Goal: Task Accomplishment & Management: Use online tool/utility

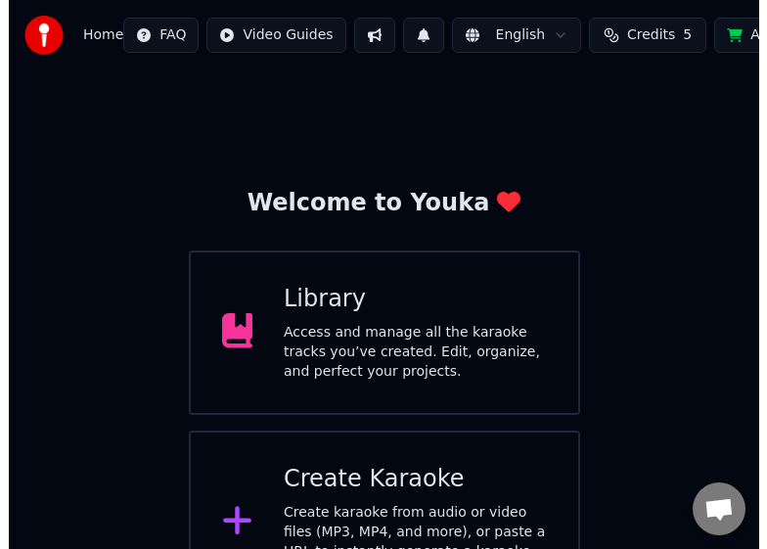
scroll to position [66, 0]
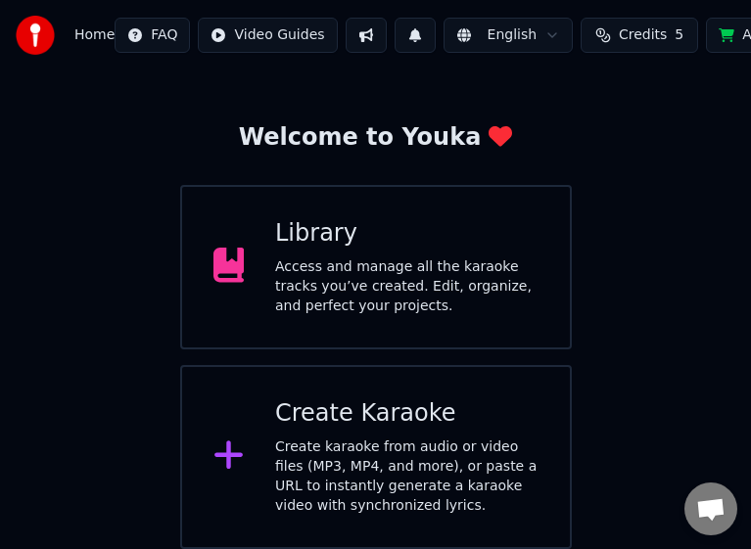
click at [287, 441] on div "Create karaoke from audio or video files (MP3, MP4, and more), or paste a URL t…" at bounding box center [406, 477] width 263 height 78
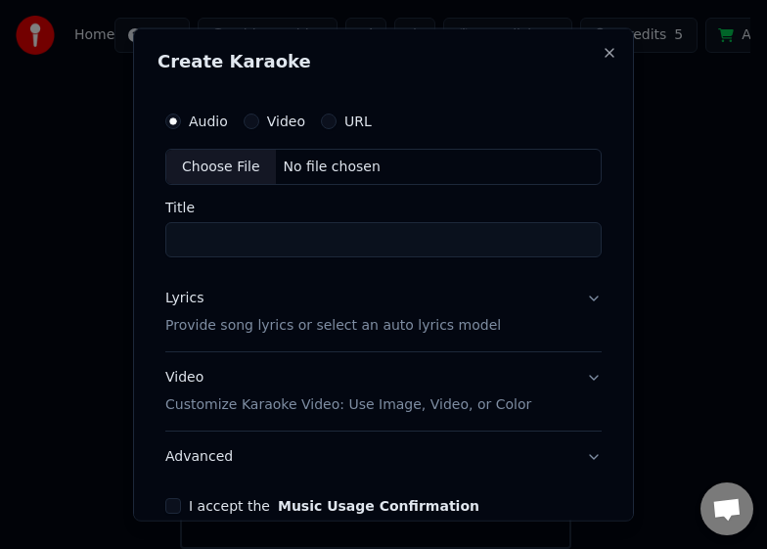
click at [574, 294] on button "Lyrics Provide song lyrics or select an auto lyrics model" at bounding box center [383, 312] width 437 height 78
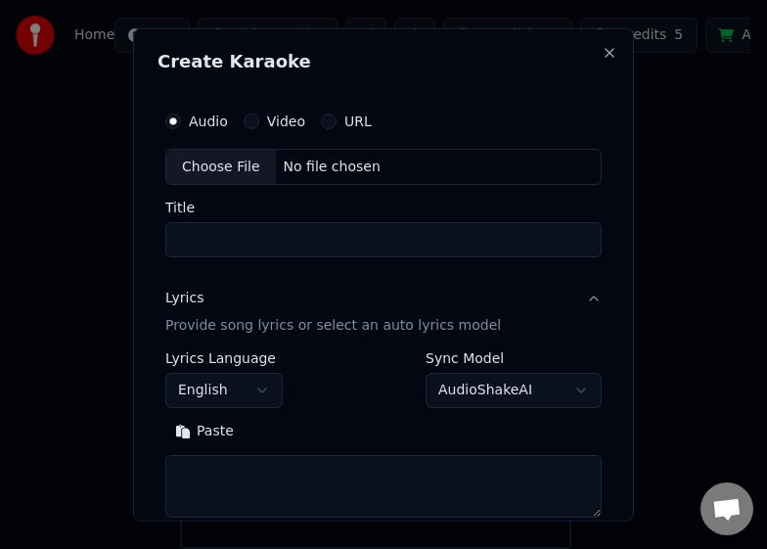
click at [265, 390] on button "English" at bounding box center [223, 390] width 117 height 35
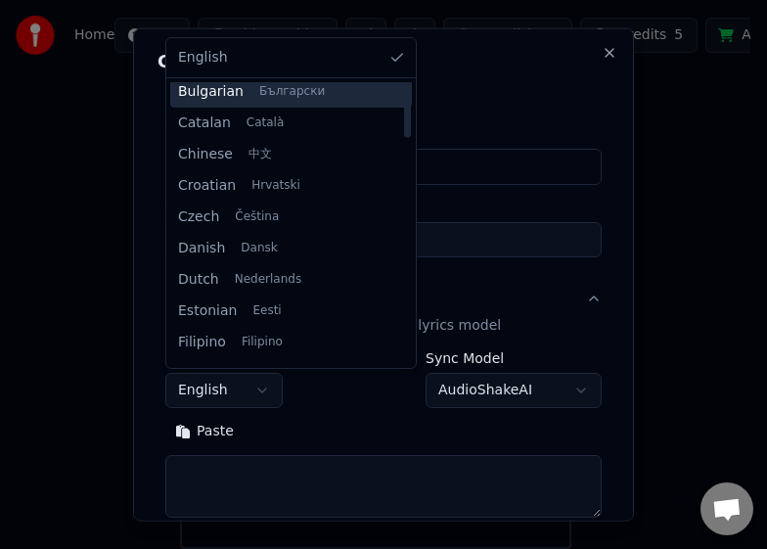
scroll to position [196, 0]
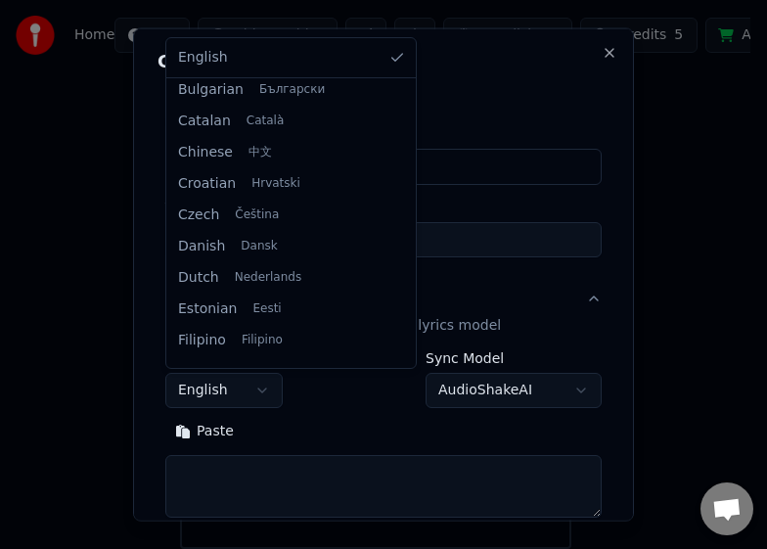
click at [265, 386] on body "**********" at bounding box center [375, 241] width 751 height 615
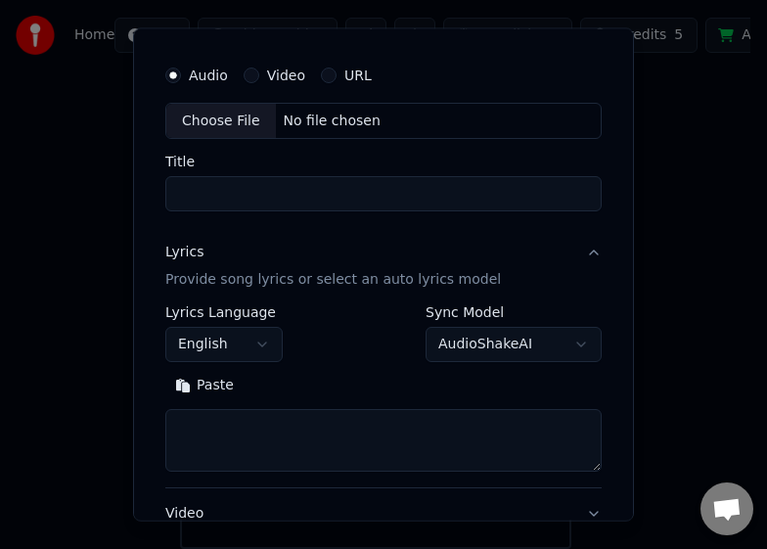
scroll to position [0, 0]
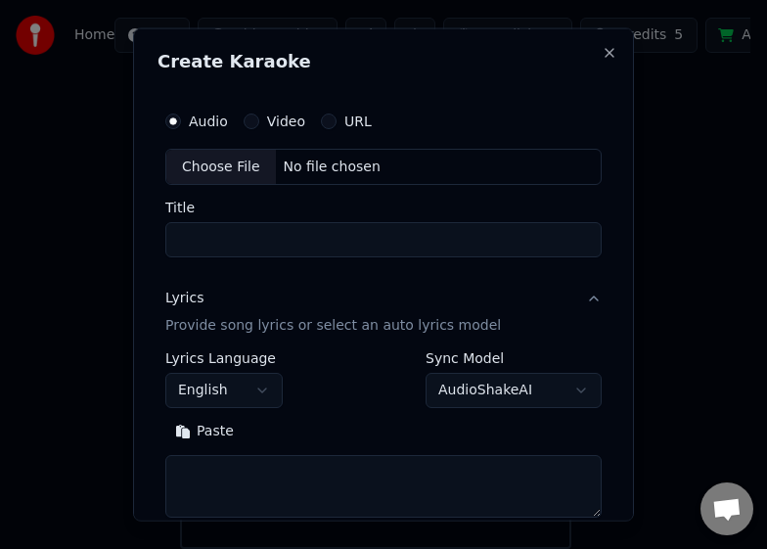
click at [224, 164] on div "Choose File" at bounding box center [221, 166] width 110 height 35
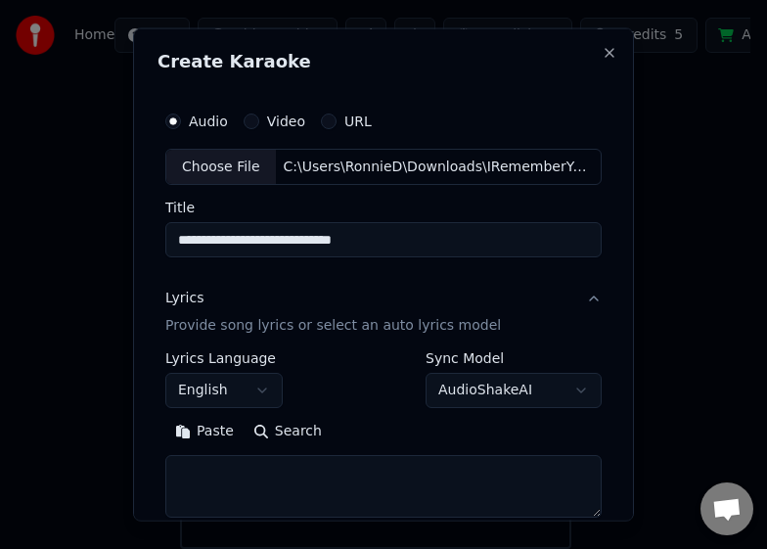
click at [482, 238] on input "**********" at bounding box center [383, 239] width 437 height 35
click at [250, 240] on input "**********" at bounding box center [383, 239] width 437 height 35
click at [183, 236] on input "**********" at bounding box center [383, 239] width 437 height 35
click at [171, 240] on input "**********" at bounding box center [383, 239] width 437 height 35
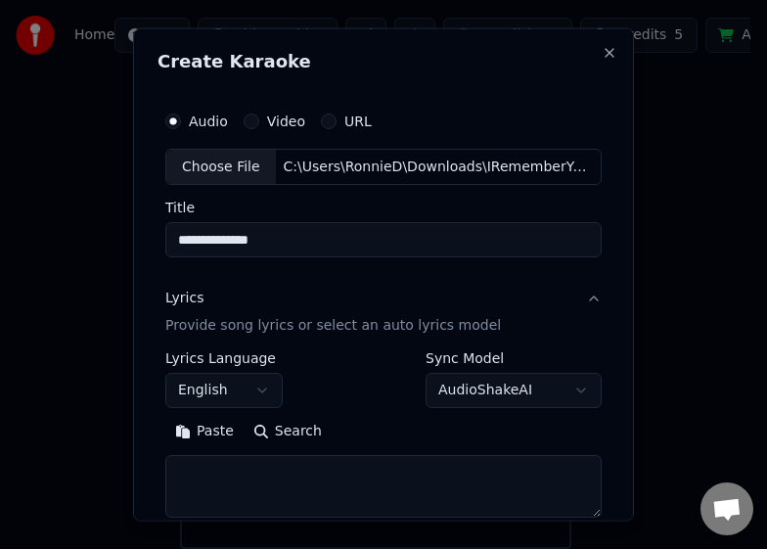
paste input "**"
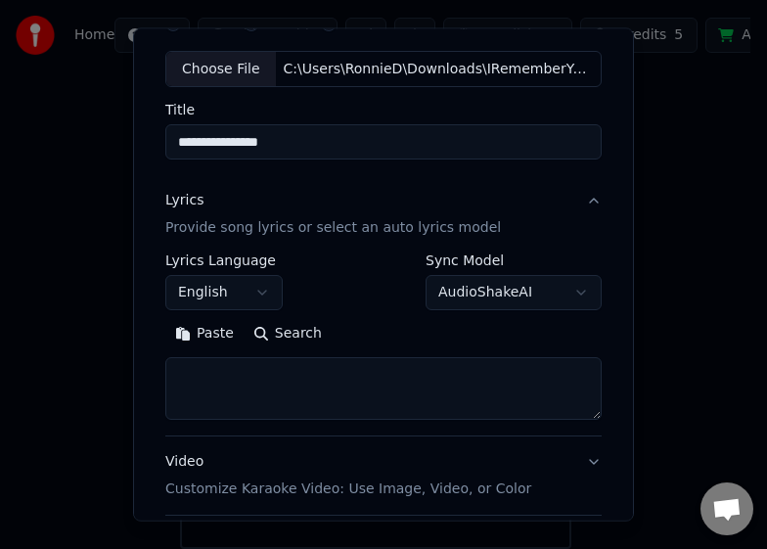
type input "**********"
click at [251, 331] on button "Search" at bounding box center [288, 333] width 88 height 31
click at [334, 394] on textarea at bounding box center [383, 388] width 437 height 63
click at [182, 328] on button "Paste" at bounding box center [204, 333] width 78 height 31
type textarea "**"
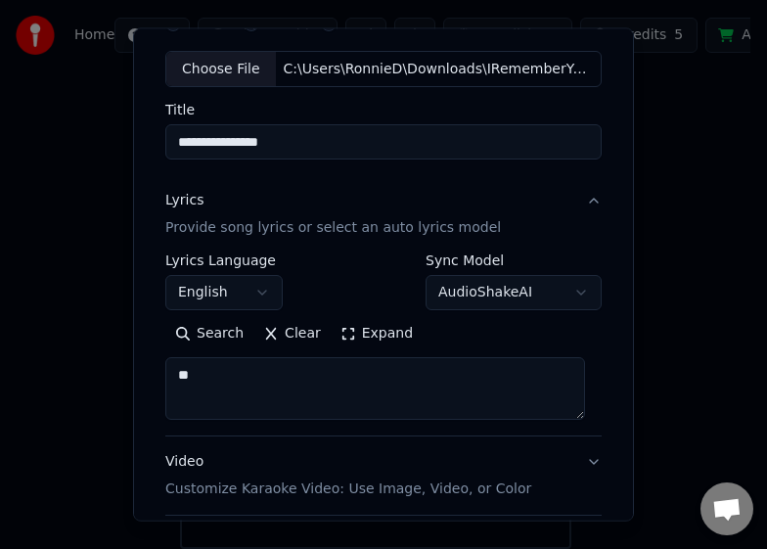
click at [263, 337] on button "Clear" at bounding box center [292, 333] width 77 height 31
click at [195, 335] on button "Paste" at bounding box center [204, 333] width 78 height 31
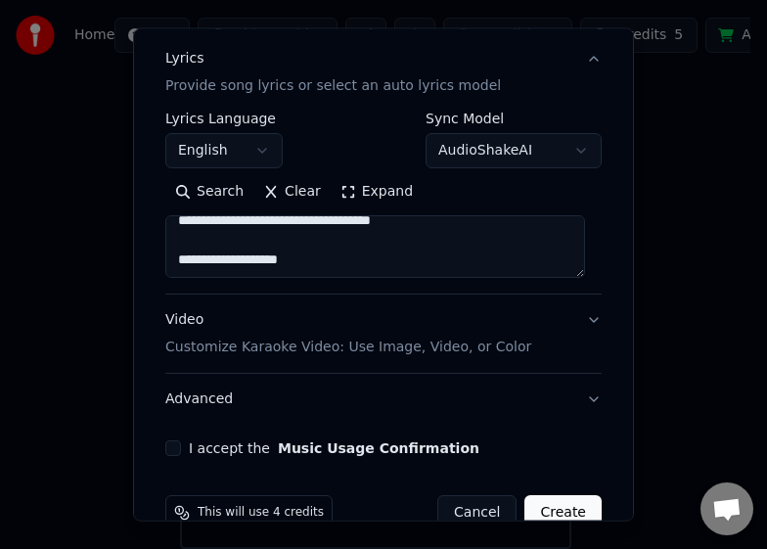
scroll to position [281, 0]
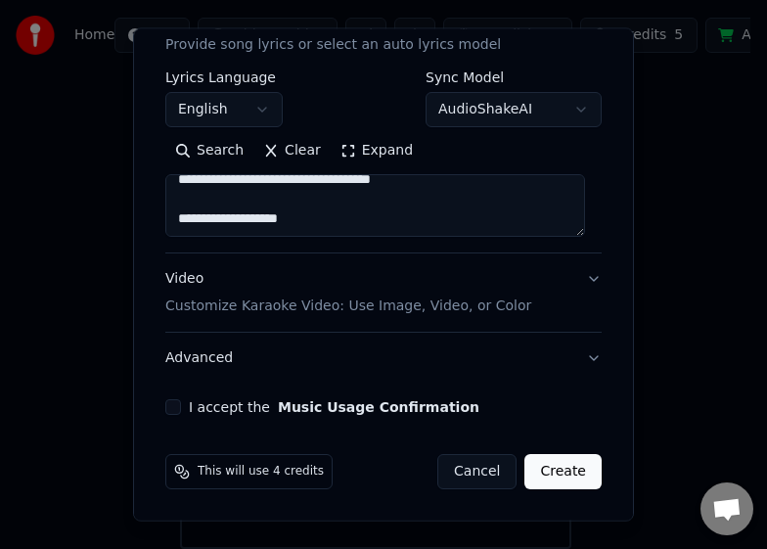
click at [173, 408] on button "I accept the Music Usage Confirmation" at bounding box center [173, 407] width 16 height 16
click at [271, 305] on p "Customize Karaoke Video: Use Image, Video, or Color" at bounding box center [348, 307] width 366 height 20
type textarea "**********"
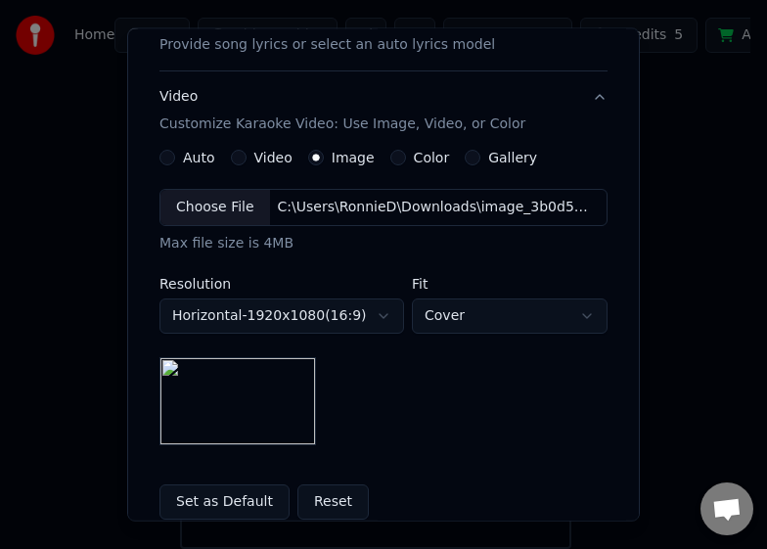
click at [212, 211] on div "Choose File" at bounding box center [216, 207] width 110 height 35
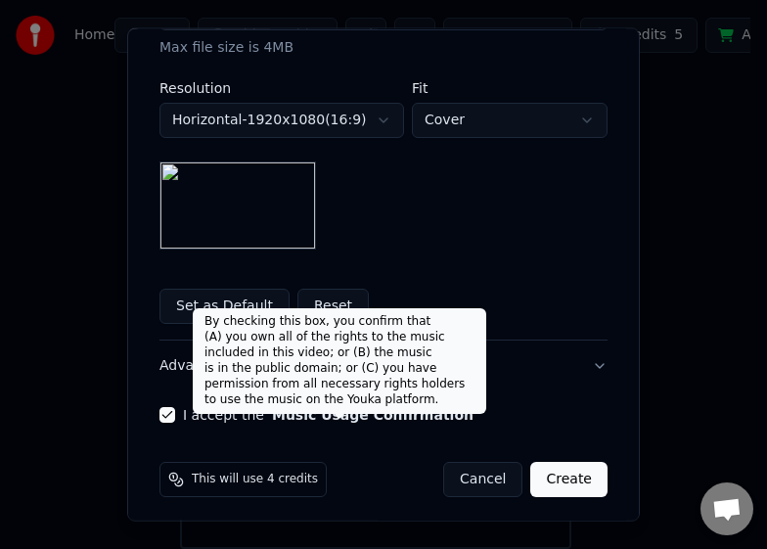
scroll to position [485, 0]
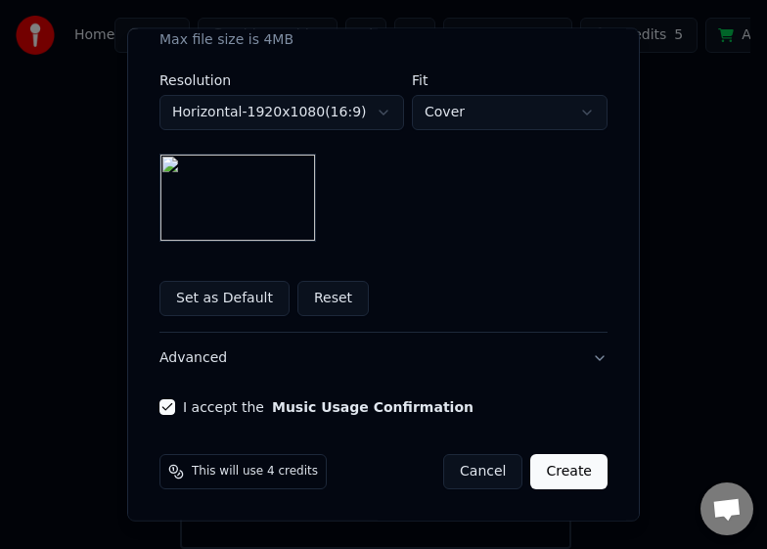
click at [557, 460] on button "Create" at bounding box center [569, 471] width 77 height 35
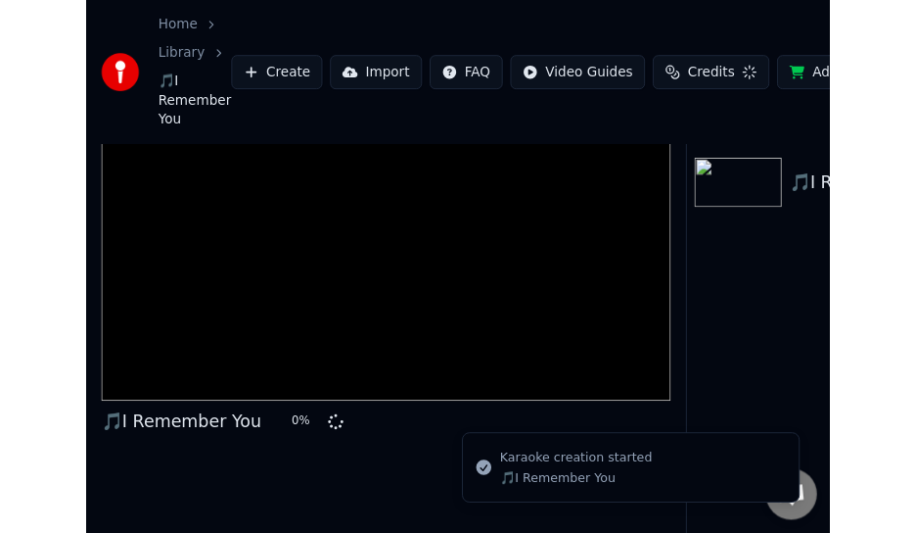
scroll to position [114, 0]
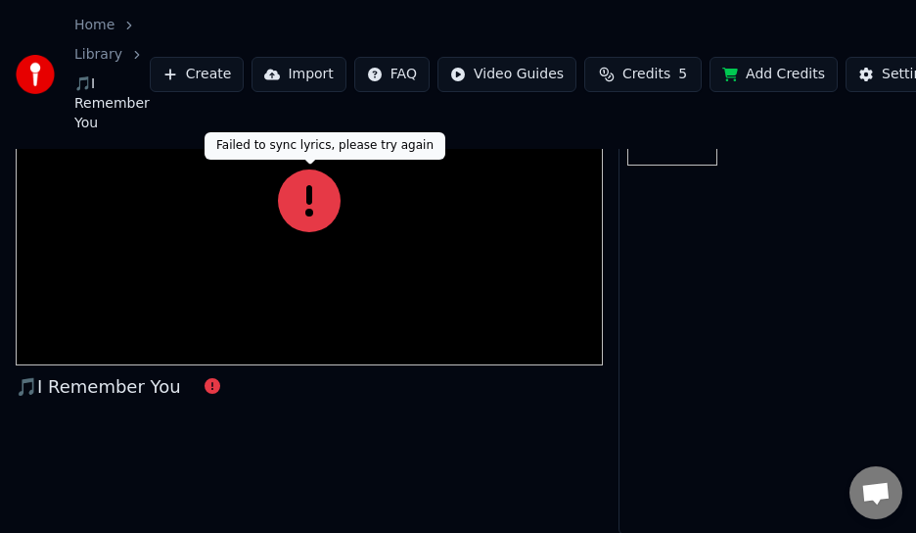
click at [305, 217] on icon at bounding box center [309, 200] width 63 height 63
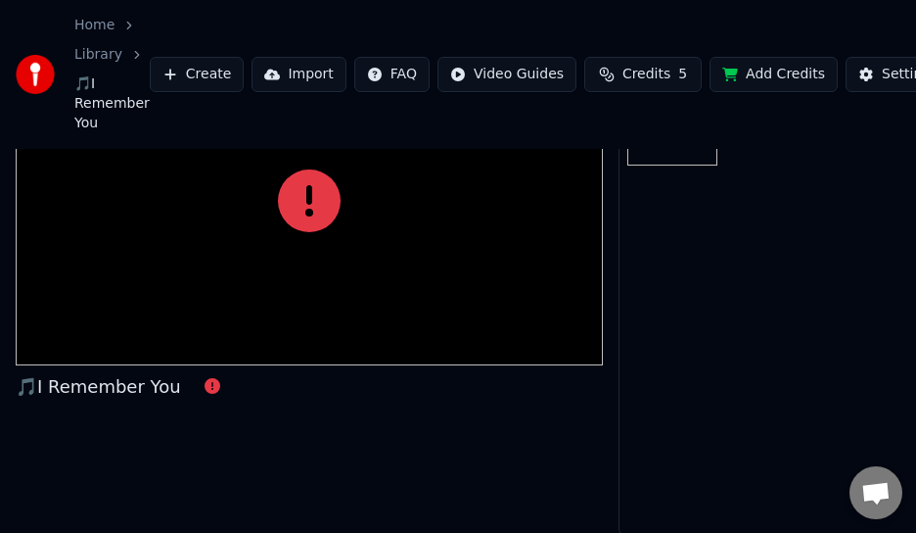
click at [671, 146] on div "Home Library 🎵I Remember You Create Import FAQ Video Guides Credits 5 Add Credi…" at bounding box center [458, 74] width 916 height 149
click at [38, 79] on img at bounding box center [35, 74] width 39 height 39
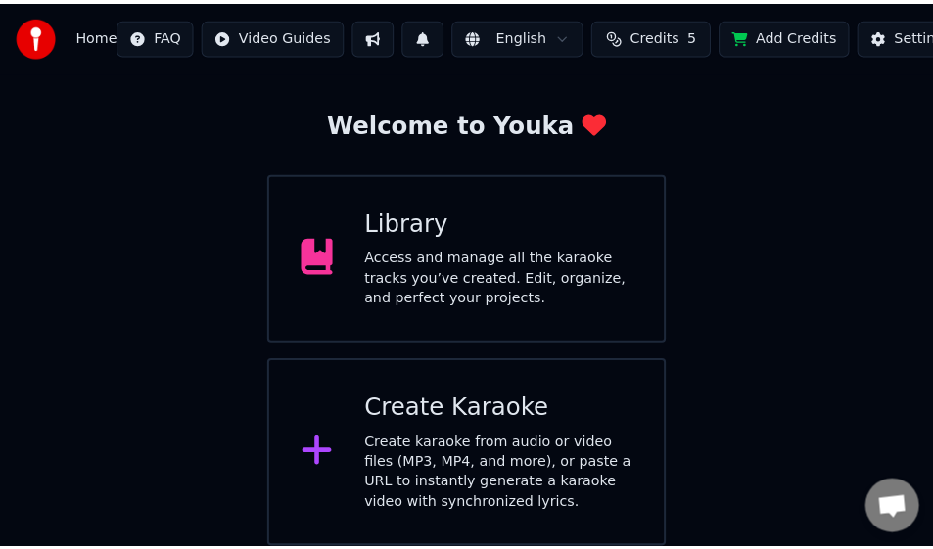
scroll to position [66, 0]
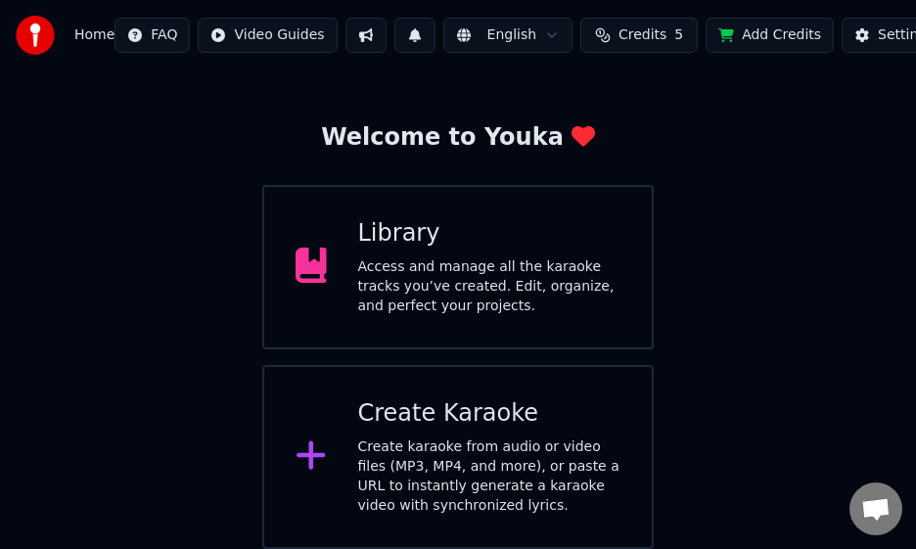
click at [474, 450] on div "Create karaoke from audio or video files (MP3, MP4, and more), or paste a URL t…" at bounding box center [489, 477] width 263 height 78
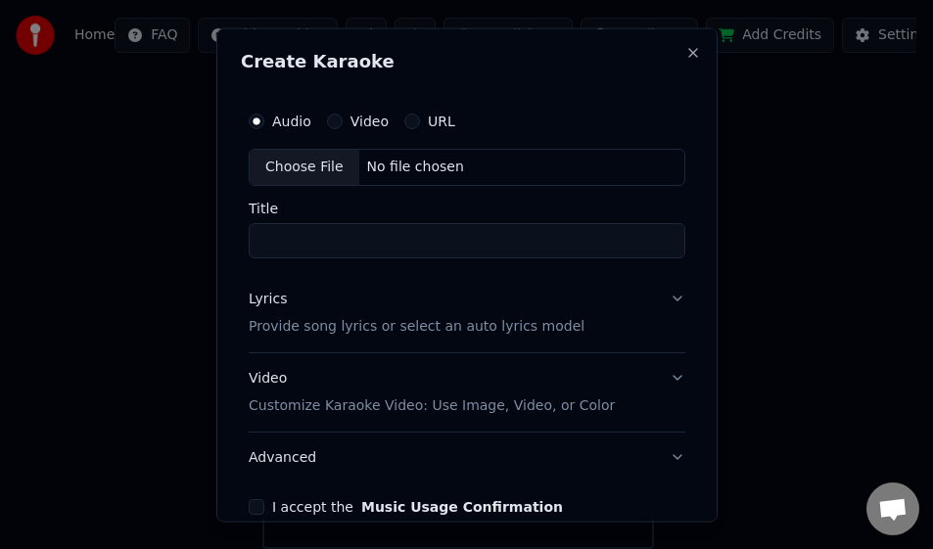
click at [281, 164] on div "Choose File" at bounding box center [305, 166] width 110 height 35
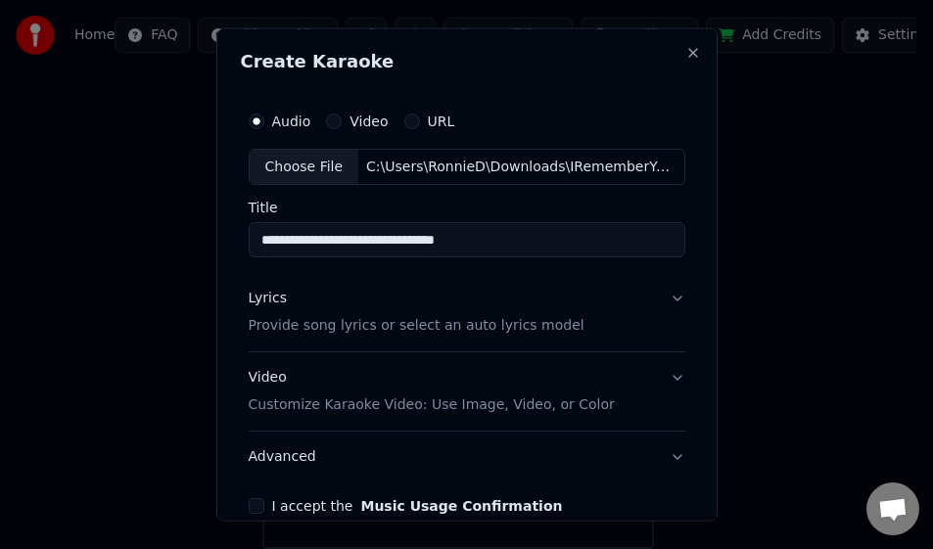
click at [591, 247] on input "**********" at bounding box center [467, 239] width 437 height 35
click at [331, 240] on input "**********" at bounding box center [467, 239] width 437 height 35
click at [263, 237] on input "**********" at bounding box center [467, 239] width 437 height 35
click at [255, 239] on input "**********" at bounding box center [467, 239] width 437 height 35
click at [254, 238] on input "**********" at bounding box center [467, 239] width 437 height 35
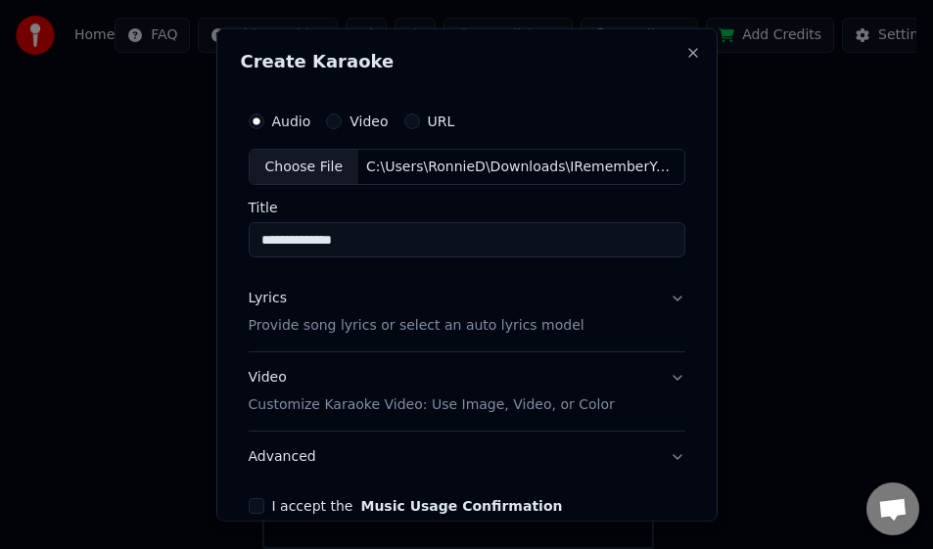
paste input "**"
type input "**********"
click at [381, 323] on p "Provide song lyrics or select an auto lyrics model" at bounding box center [417, 326] width 336 height 20
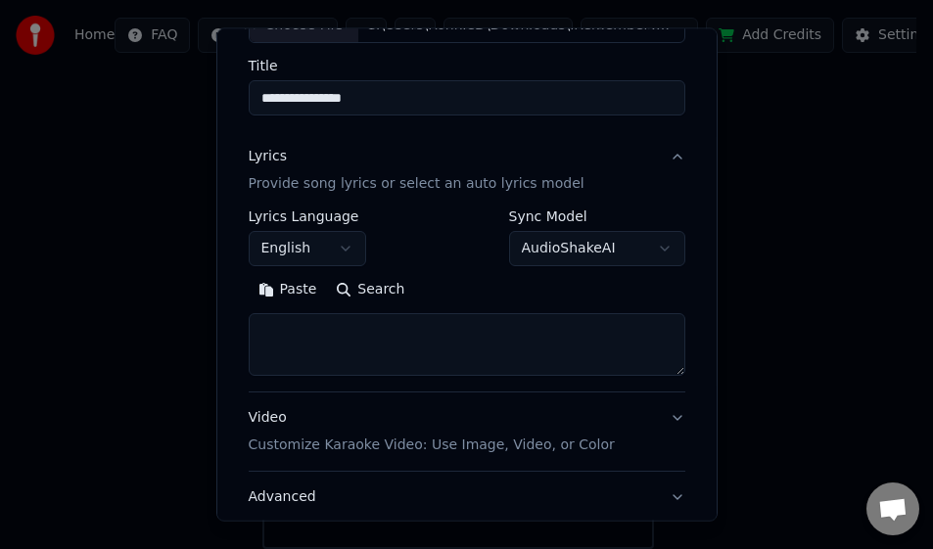
scroll to position [196, 0]
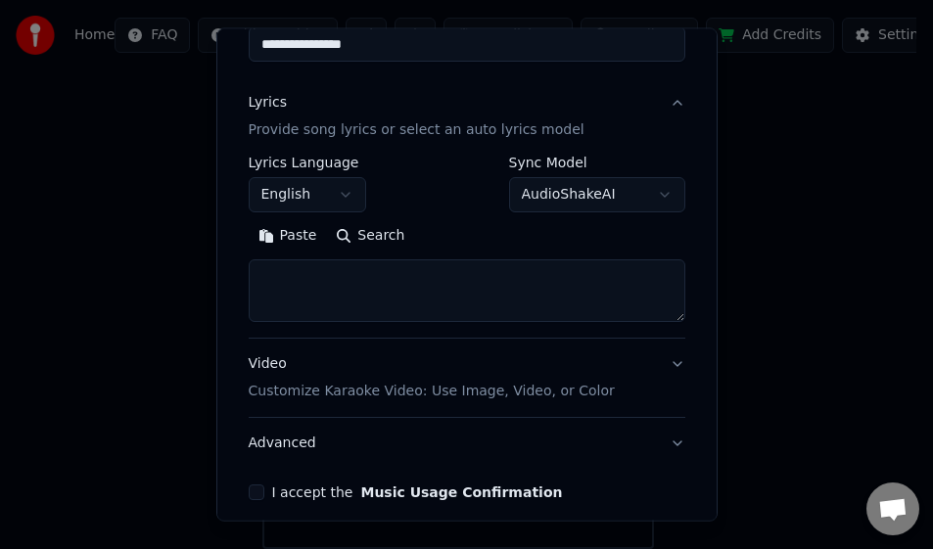
click at [266, 243] on button "Paste" at bounding box center [288, 235] width 78 height 31
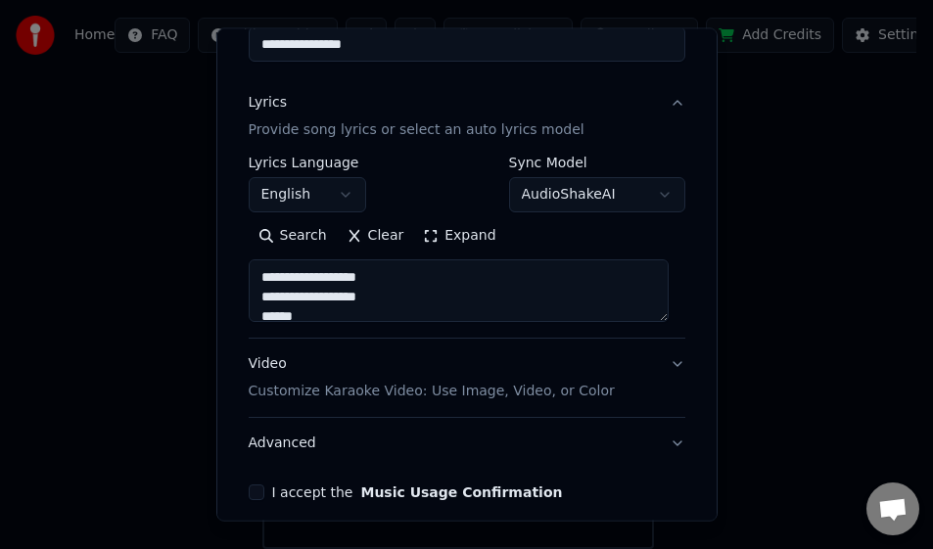
type textarea "**********"
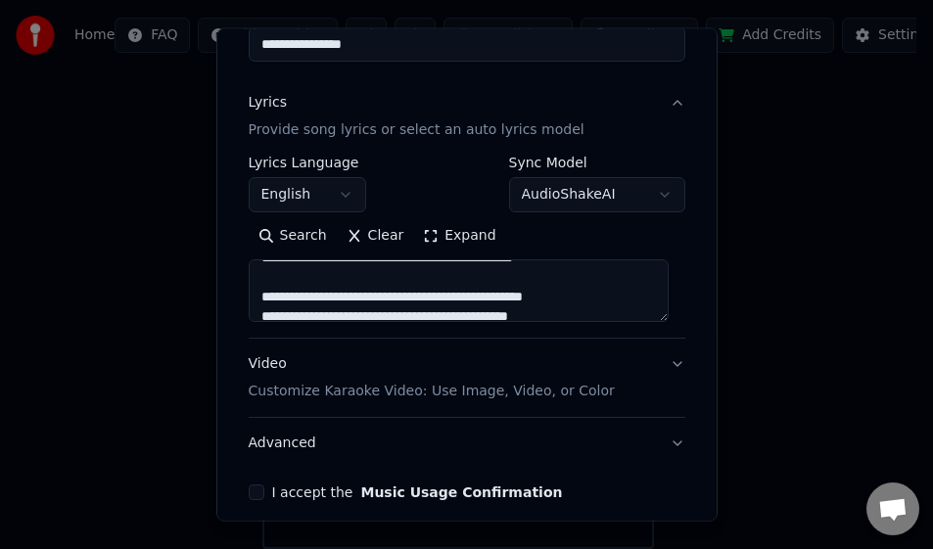
click at [342, 228] on button "Clear" at bounding box center [375, 235] width 77 height 31
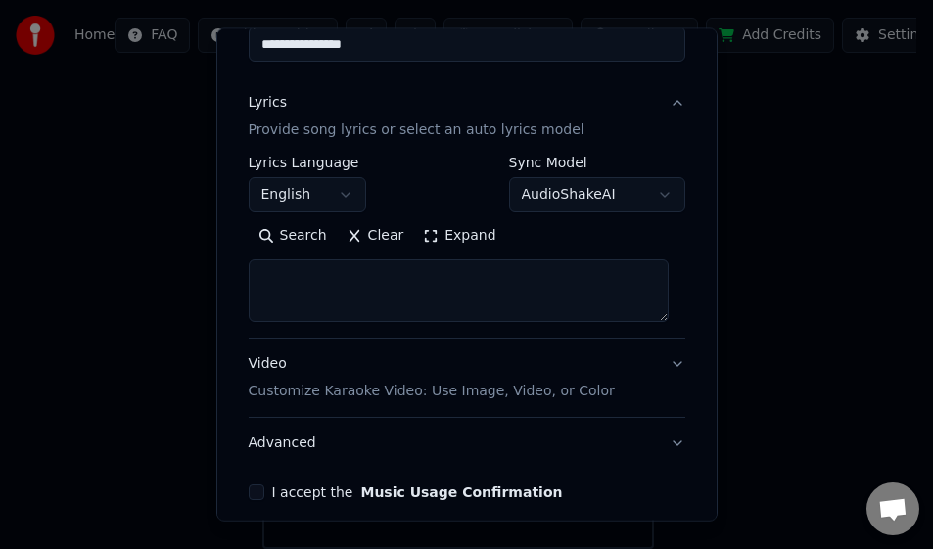
scroll to position [0, 0]
click at [358, 290] on textarea at bounding box center [459, 290] width 420 height 63
paste textarea "**********"
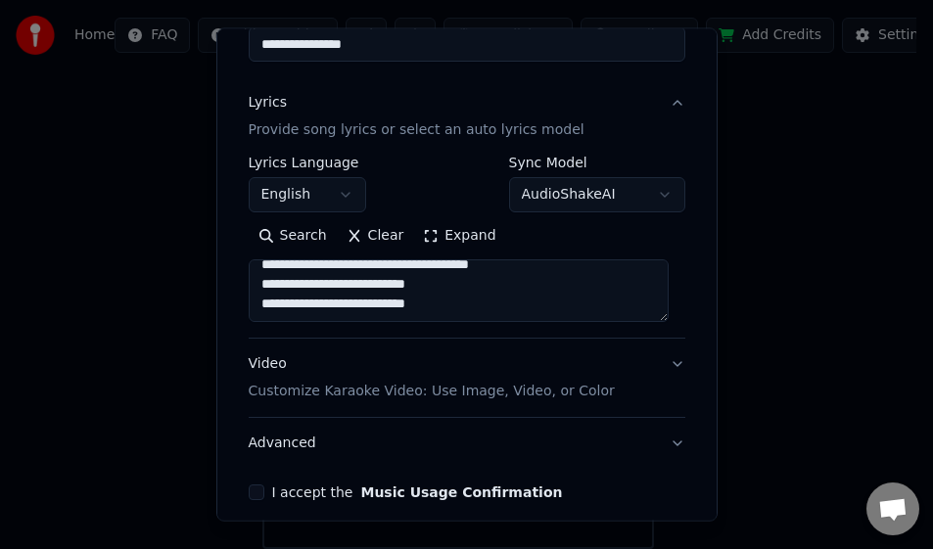
scroll to position [281, 0]
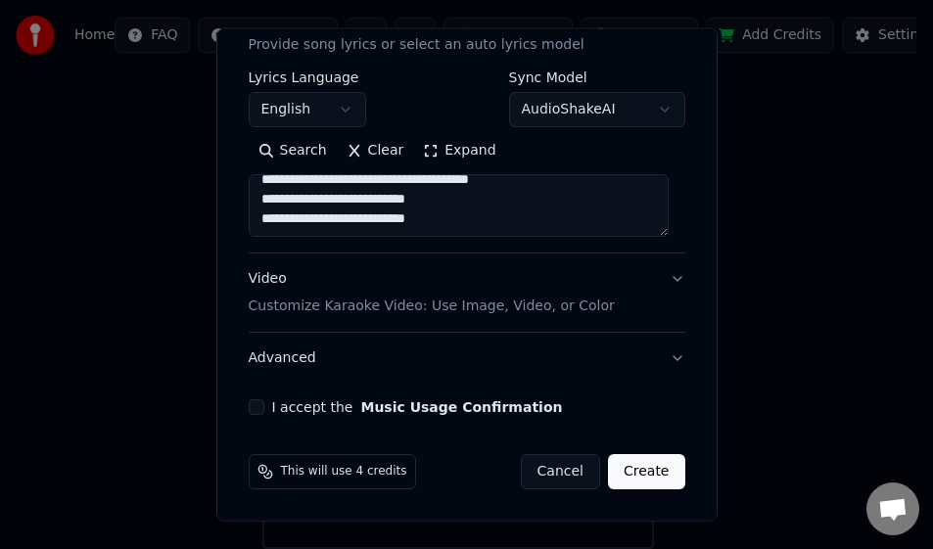
type textarea "**********"
click at [443, 302] on p "Customize Karaoke Video: Use Image, Video, or Color" at bounding box center [432, 307] width 366 height 20
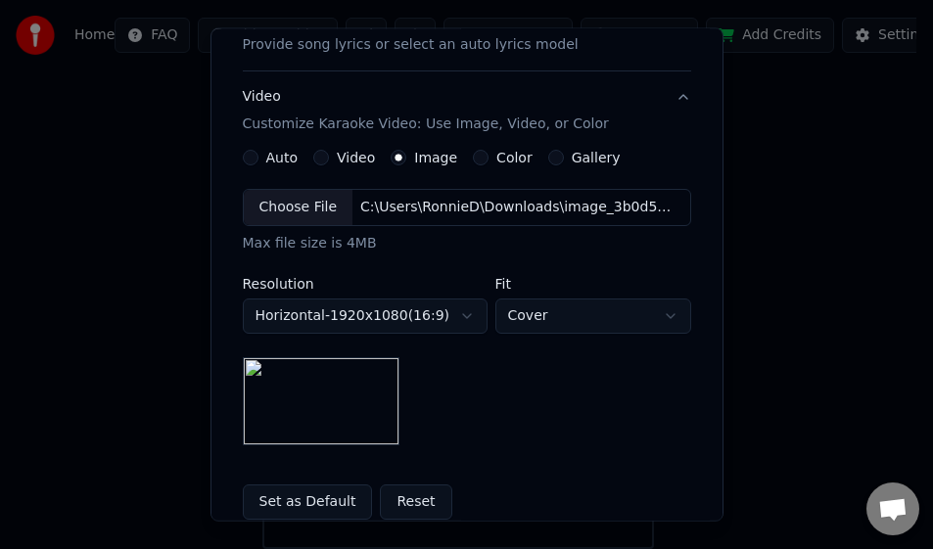
click at [300, 208] on div "Choose File" at bounding box center [299, 207] width 110 height 35
click at [287, 203] on div "Choose File" at bounding box center [299, 207] width 110 height 35
click at [292, 496] on button "Set as Default" at bounding box center [308, 502] width 130 height 35
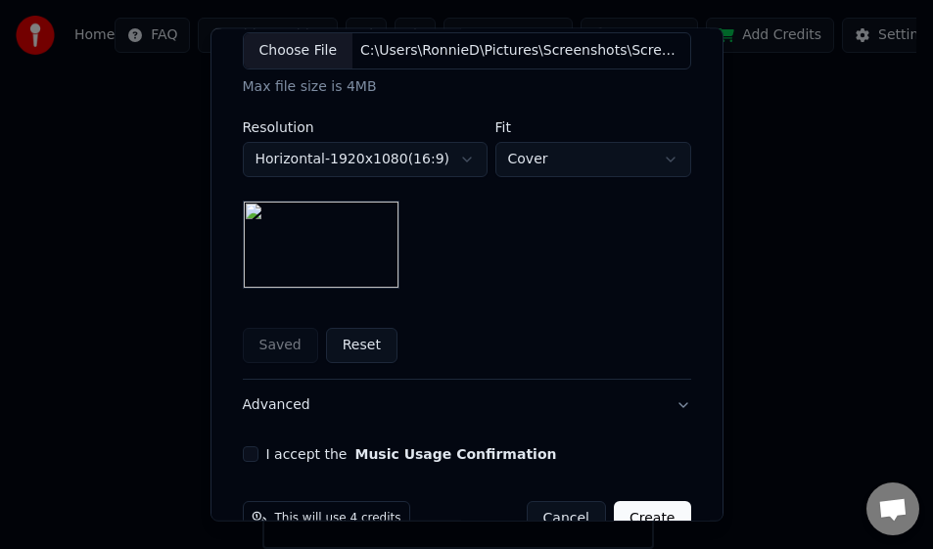
scroll to position [477, 0]
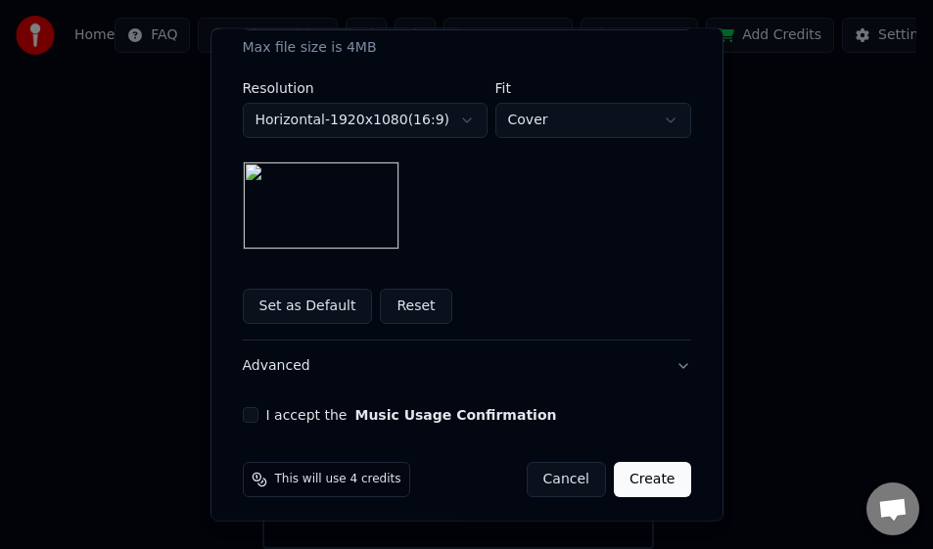
click at [246, 411] on button "I accept the Music Usage Confirmation" at bounding box center [251, 415] width 16 height 16
click at [647, 474] on button "Create" at bounding box center [652, 479] width 77 height 35
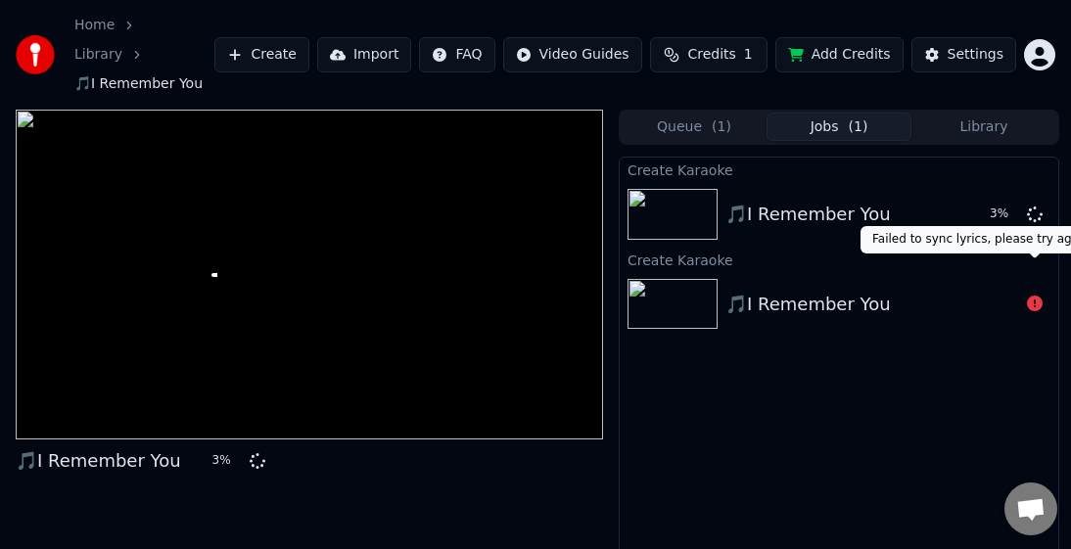
click at [766, 296] on icon at bounding box center [1035, 304] width 16 height 16
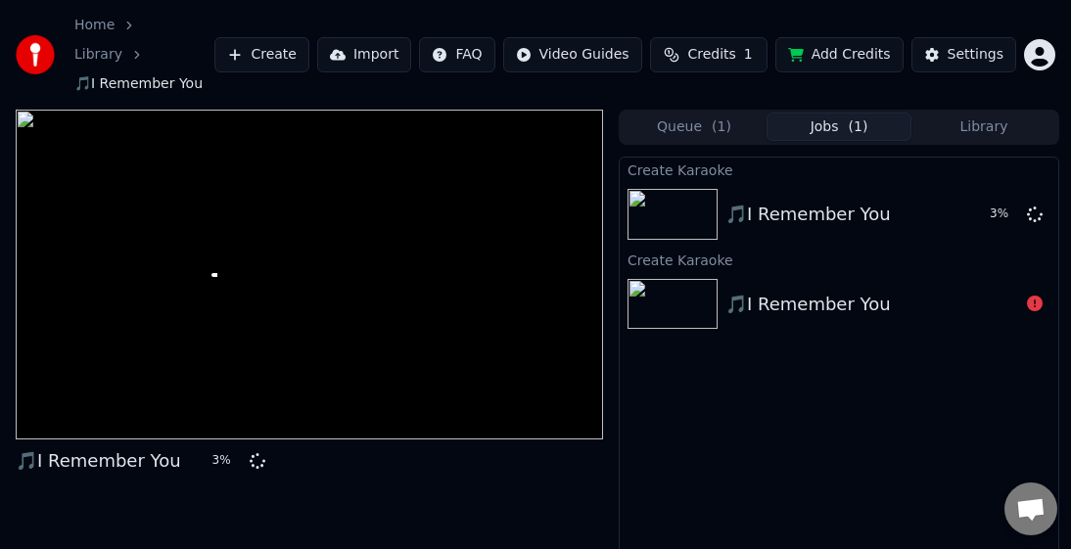
click at [707, 279] on img at bounding box center [672, 304] width 90 height 51
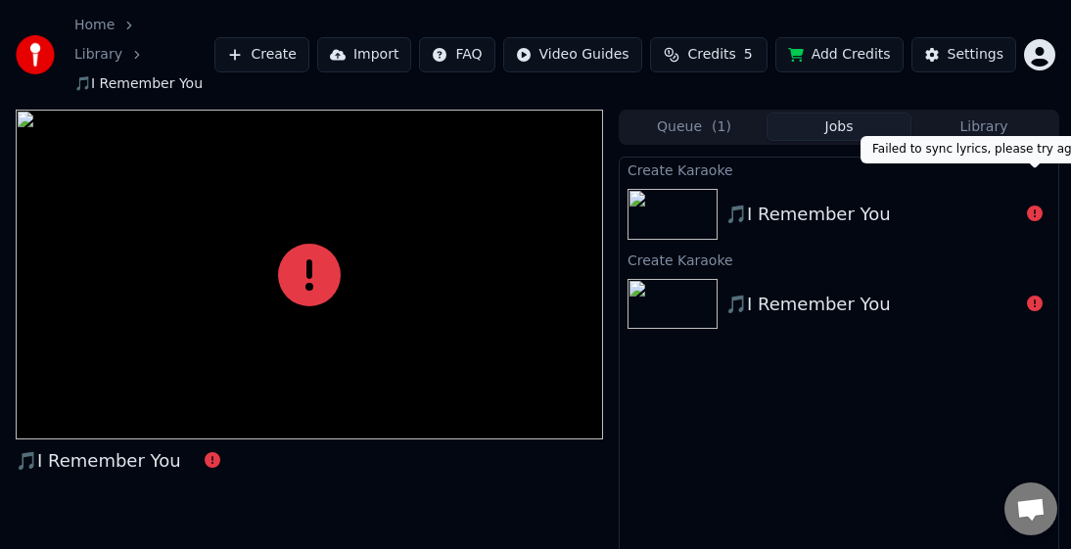
click at [766, 206] on icon at bounding box center [1035, 214] width 16 height 16
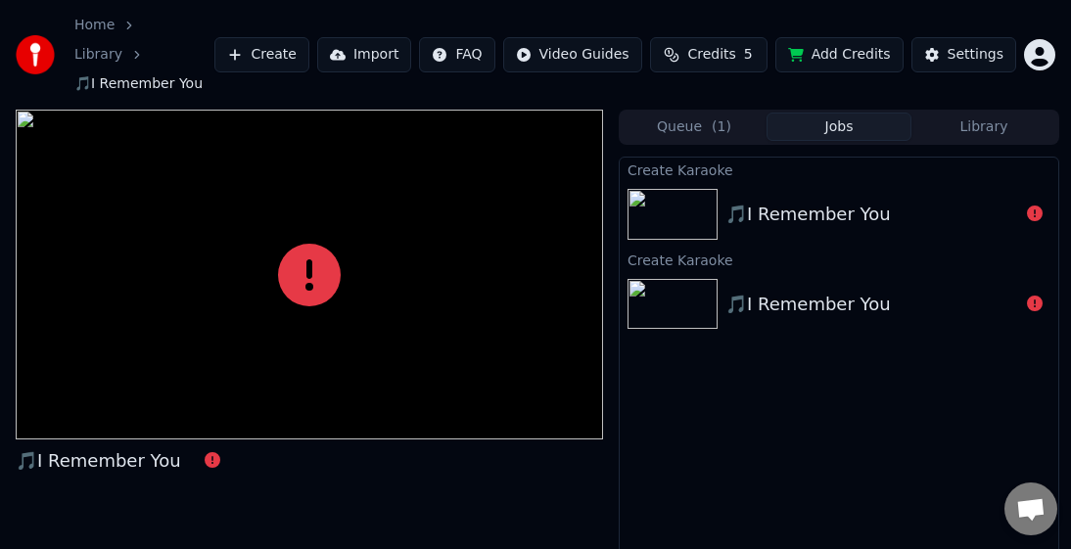
click at [766, 206] on icon at bounding box center [1035, 214] width 16 height 16
click at [693, 189] on img at bounding box center [672, 214] width 90 height 51
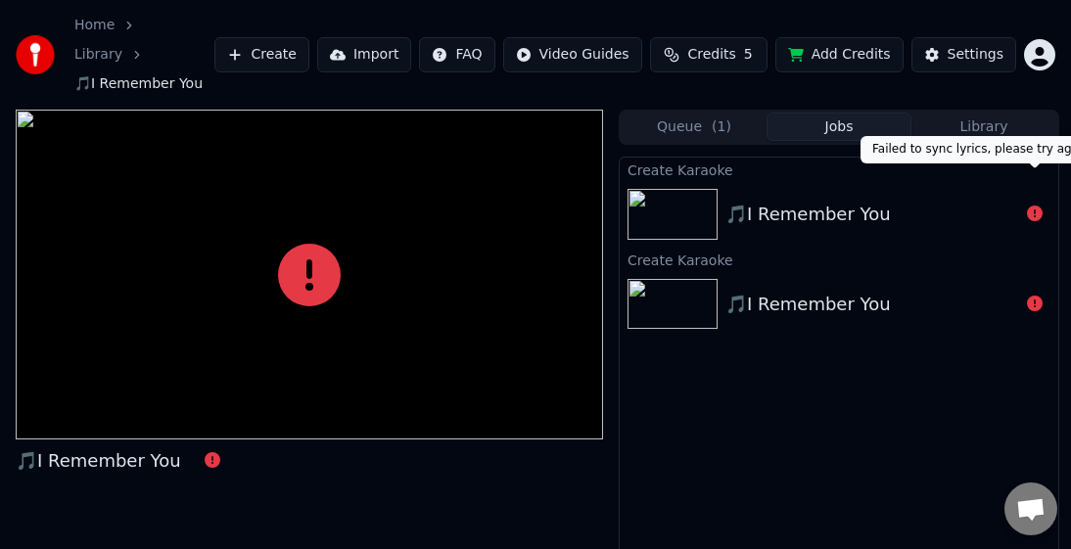
click at [693, 189] on img at bounding box center [672, 214] width 90 height 51
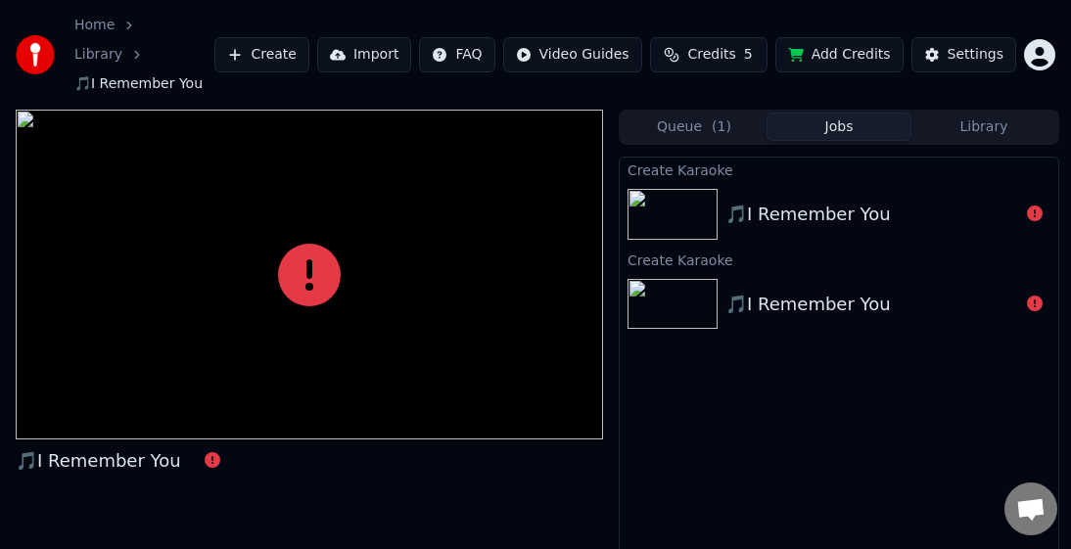
click at [693, 189] on img at bounding box center [672, 214] width 90 height 51
drag, startPoint x: 903, startPoint y: 184, endPoint x: 1012, endPoint y: 184, distance: 108.7
click at [766, 201] on div "🎵I Remember You" at bounding box center [872, 214] width 294 height 27
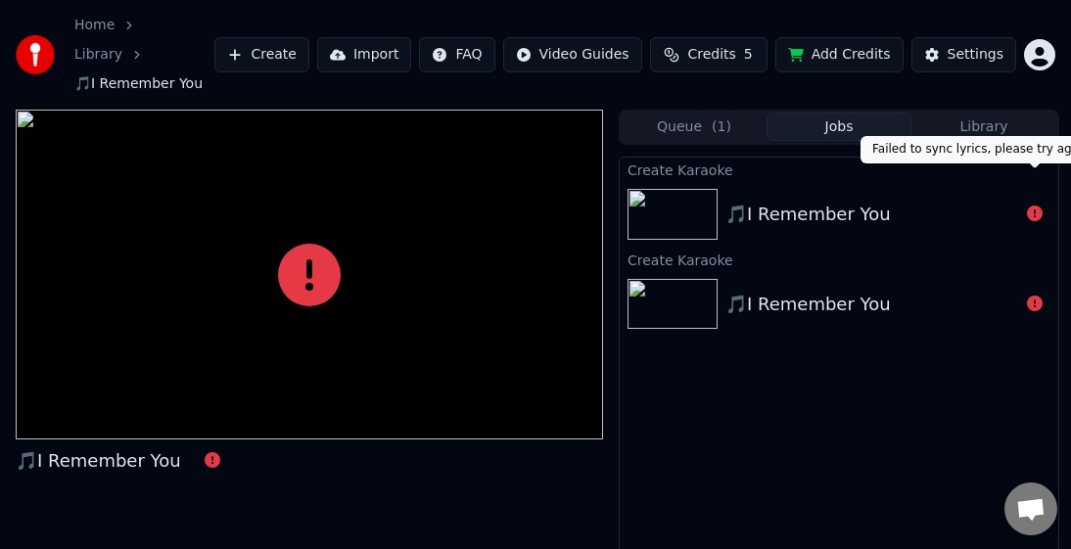
click at [766, 206] on icon at bounding box center [1035, 214] width 16 height 16
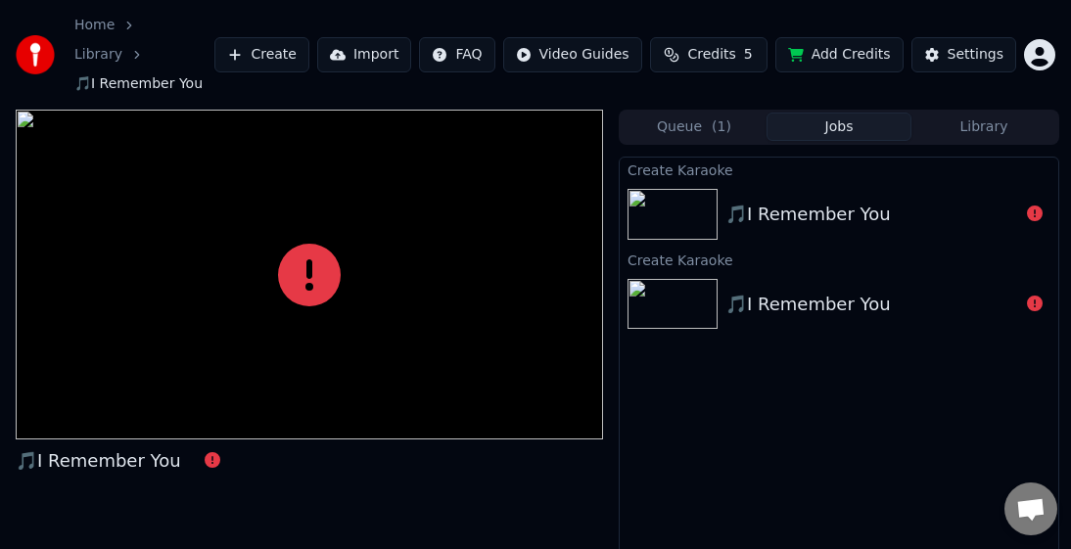
click at [766, 206] on icon at bounding box center [1035, 214] width 16 height 16
click at [766, 113] on button "Library" at bounding box center [983, 127] width 145 height 28
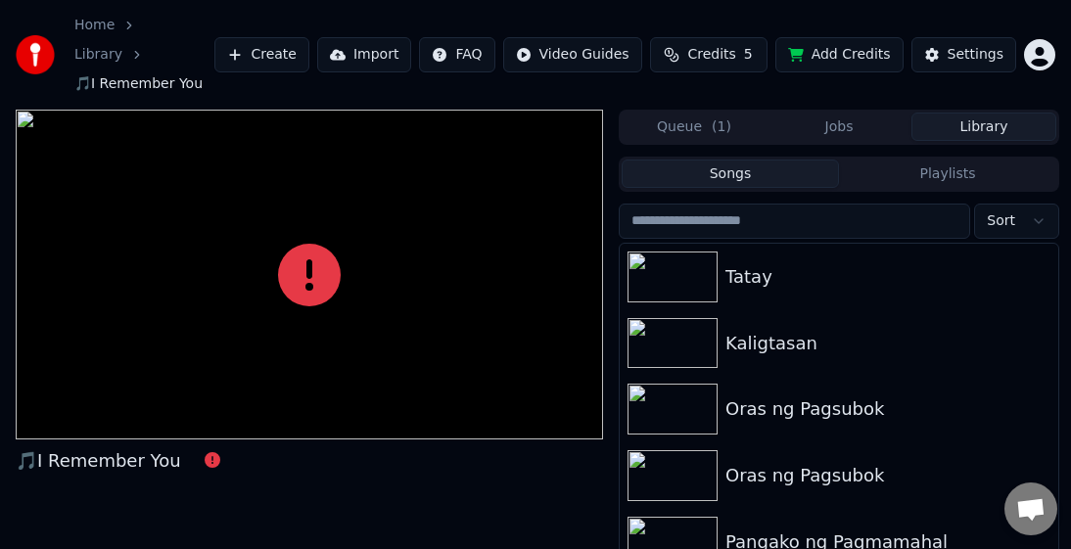
click at [766, 113] on button "Jobs" at bounding box center [838, 127] width 145 height 28
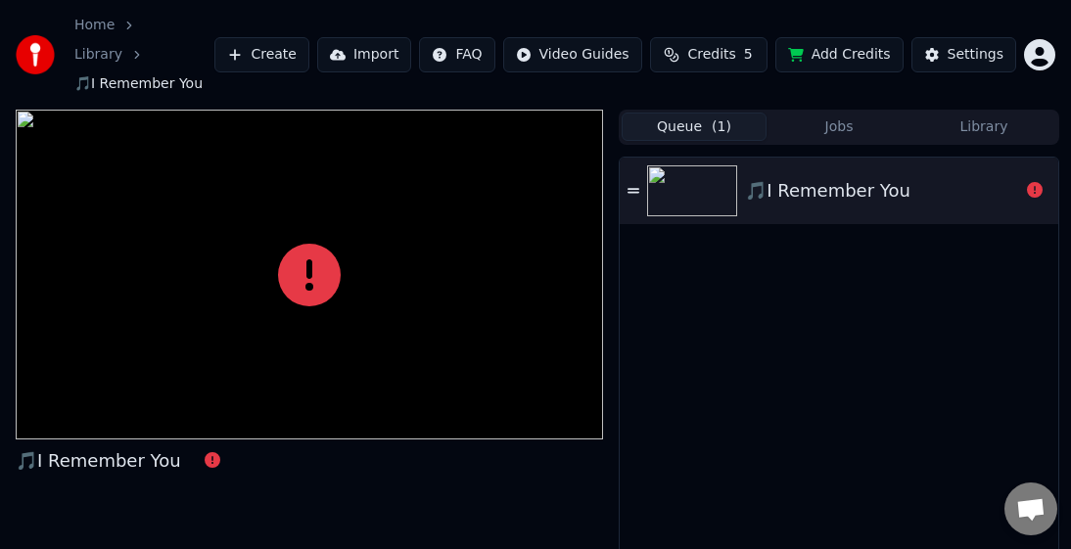
click at [690, 113] on button "Queue ( 1 )" at bounding box center [694, 127] width 145 height 28
click at [635, 184] on icon at bounding box center [633, 191] width 12 height 14
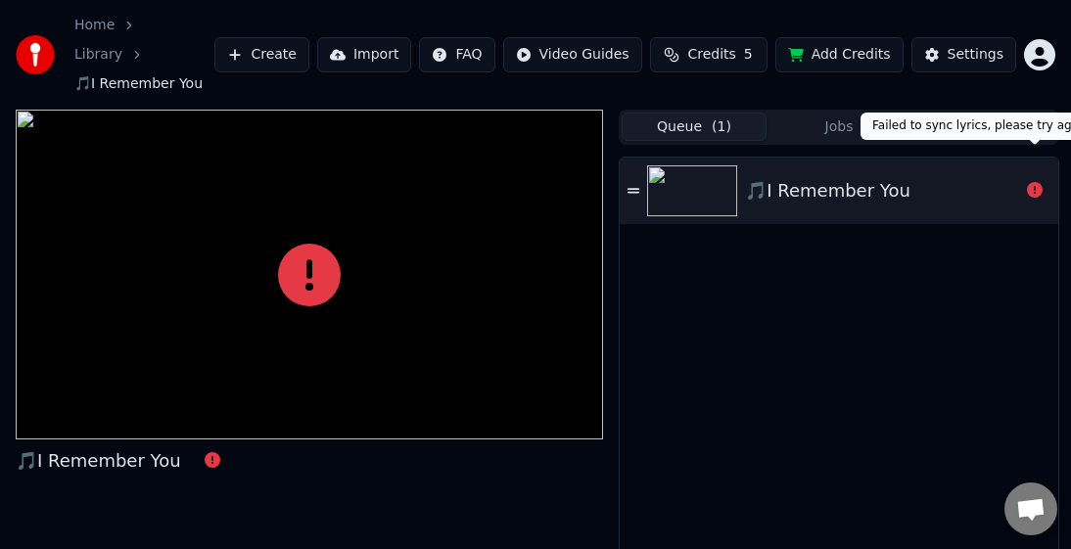
click at [766, 182] on icon at bounding box center [1035, 190] width 16 height 16
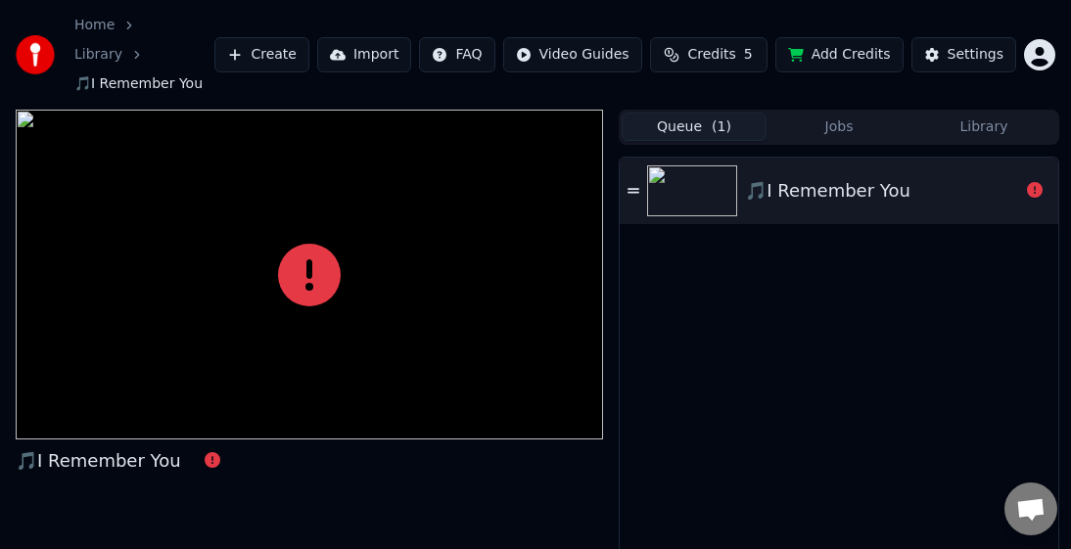
click at [711, 113] on button "Queue ( 1 )" at bounding box center [694, 127] width 145 height 28
click at [766, 113] on button "Jobs" at bounding box center [838, 127] width 145 height 28
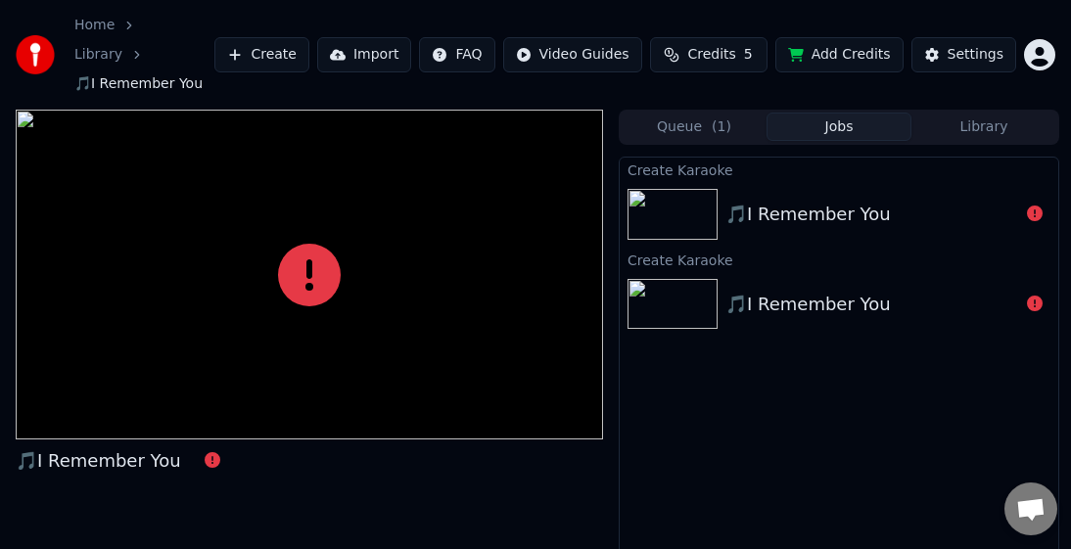
click at [766, 203] on div "🎵I Remember You" at bounding box center [839, 214] width 439 height 67
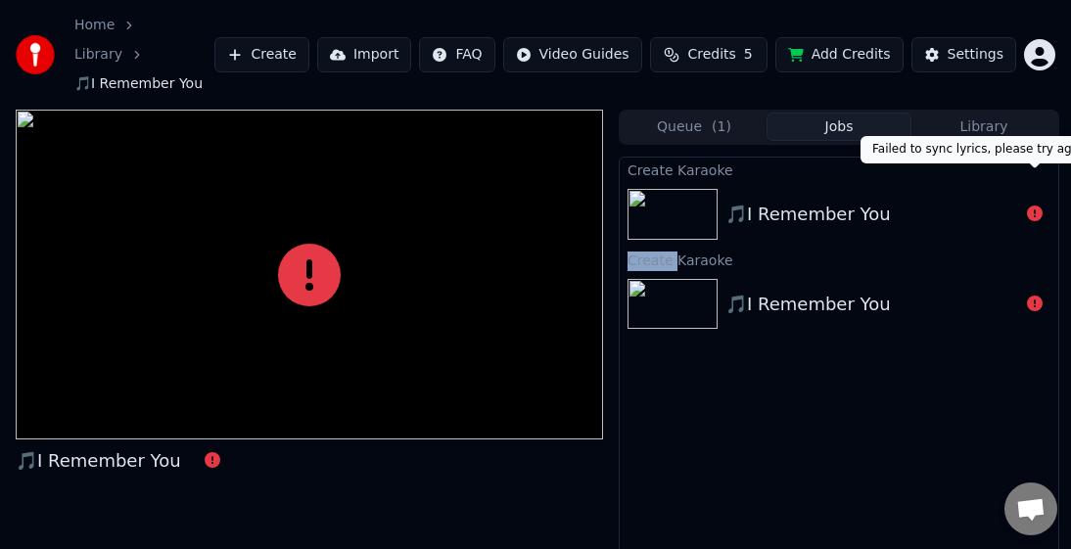
click at [766, 206] on icon at bounding box center [1035, 214] width 16 height 16
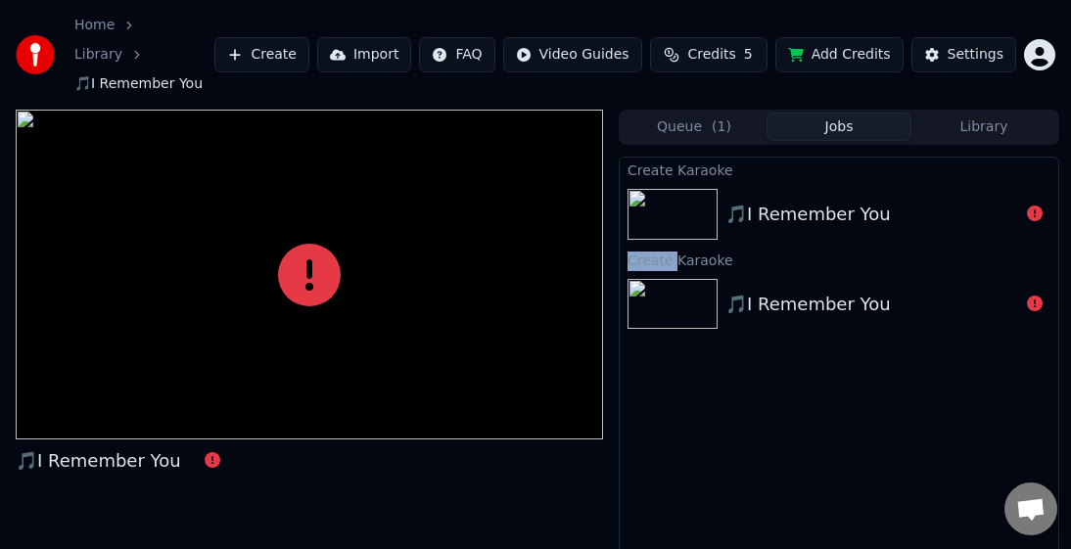
click at [766, 206] on icon at bounding box center [1035, 214] width 16 height 16
click at [766, 201] on div "🎵I Remember You" at bounding box center [807, 214] width 165 height 27
click at [766, 201] on div "🎵I Remember You" at bounding box center [872, 214] width 294 height 27
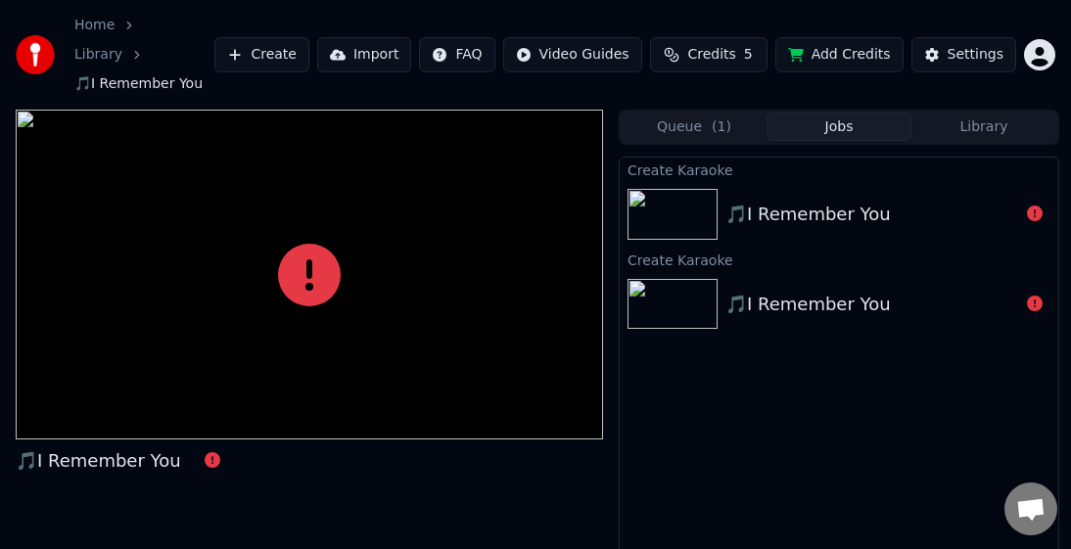
drag, startPoint x: 980, startPoint y: 176, endPoint x: 1002, endPoint y: 179, distance: 22.7
click at [766, 201] on div "🎵I Remember You" at bounding box center [872, 214] width 294 height 27
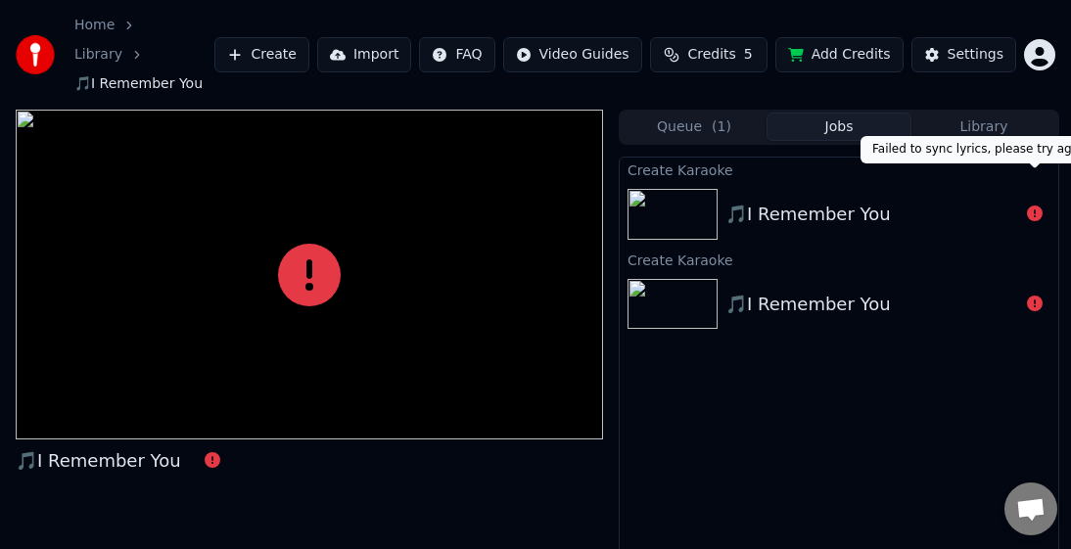
click at [766, 203] on button at bounding box center [1035, 214] width 16 height 23
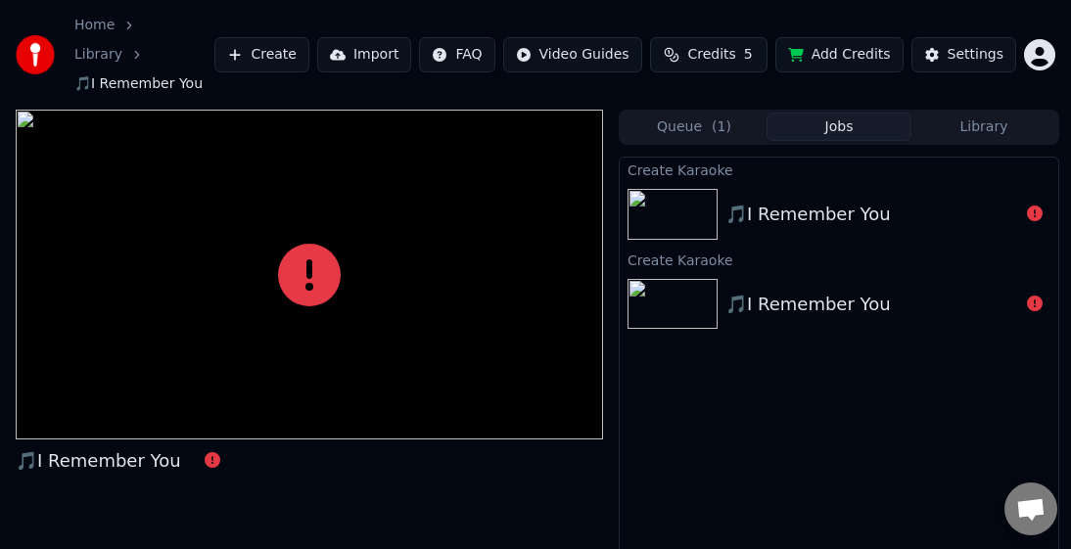
click at [766, 203] on button at bounding box center [1035, 214] width 16 height 23
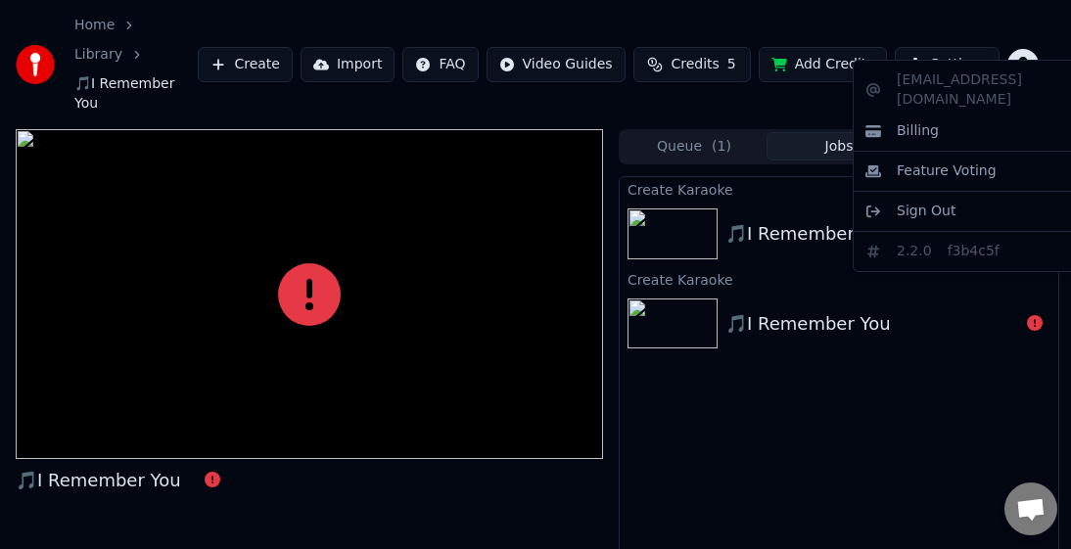
click at [766, 33] on html "Home Library 🎵I Remember You Create Import FAQ Video Guides Credits 5 Add Credi…" at bounding box center [535, 274] width 1071 height 549
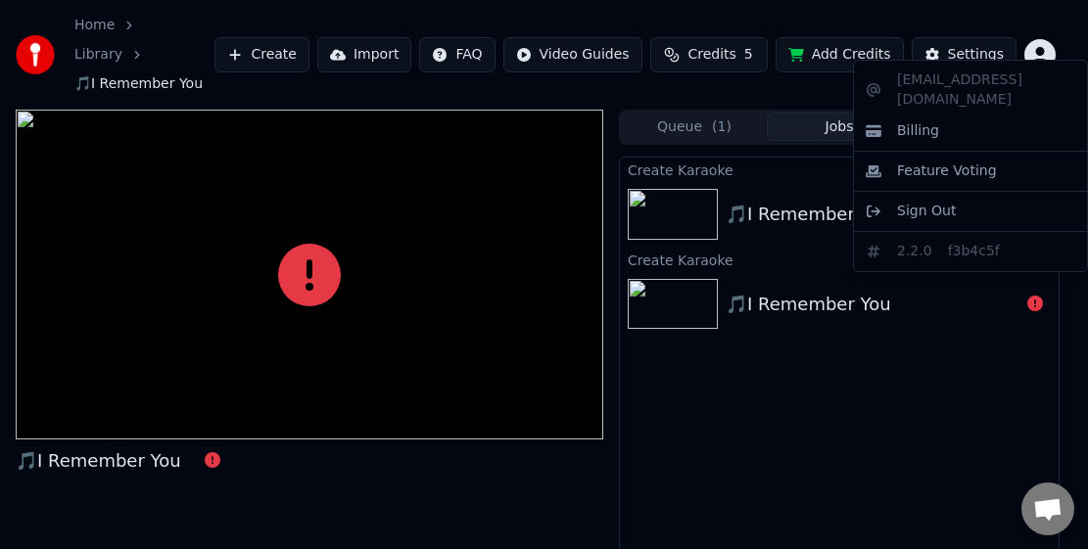
click at [766, 33] on html "Home Library 🎵I Remember You Create Import FAQ Video Guides Credits 5 Add Credi…" at bounding box center [544, 274] width 1088 height 549
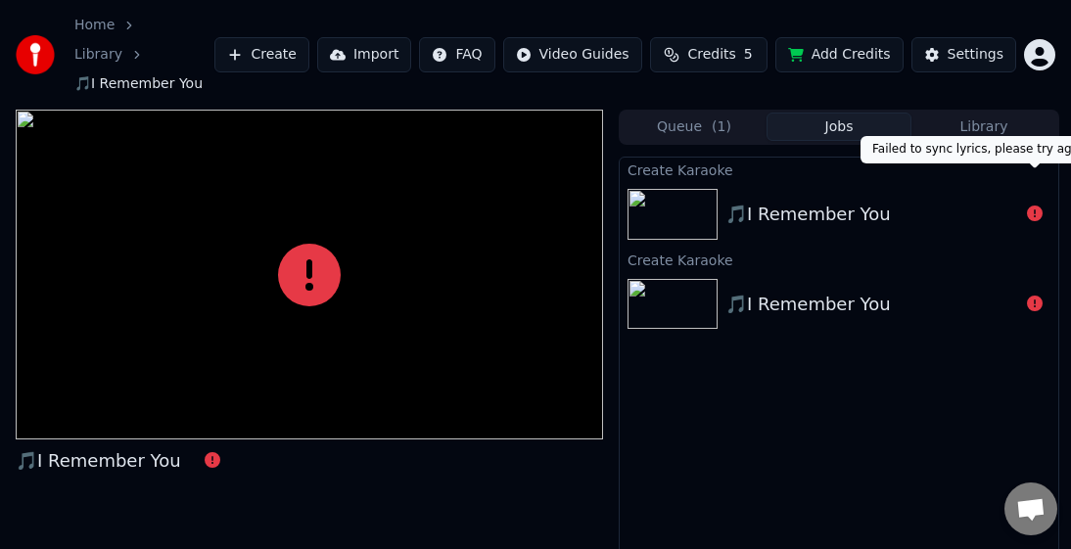
click at [766, 206] on icon at bounding box center [1035, 214] width 16 height 16
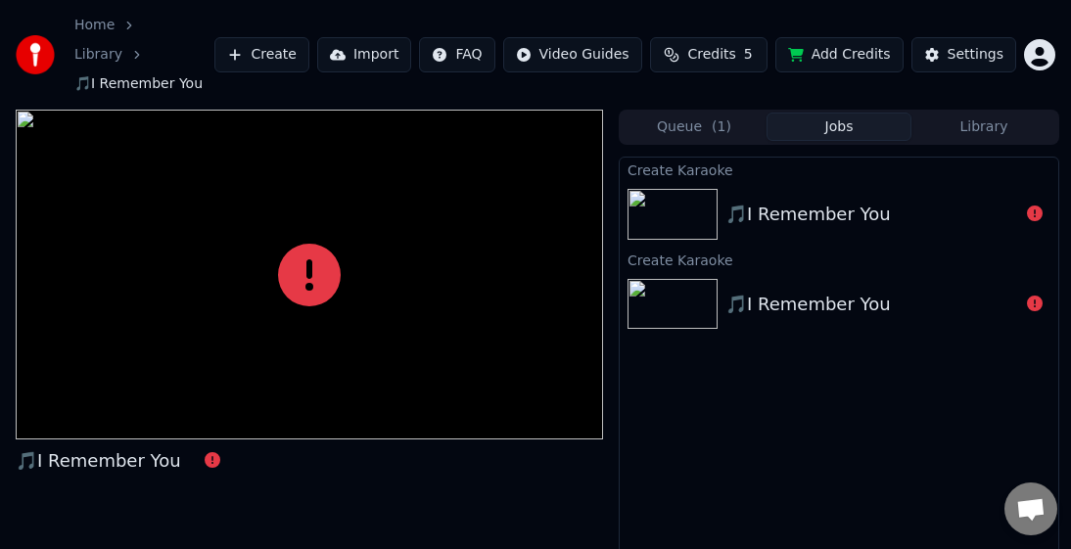
click at [766, 206] on icon at bounding box center [1035, 214] width 16 height 16
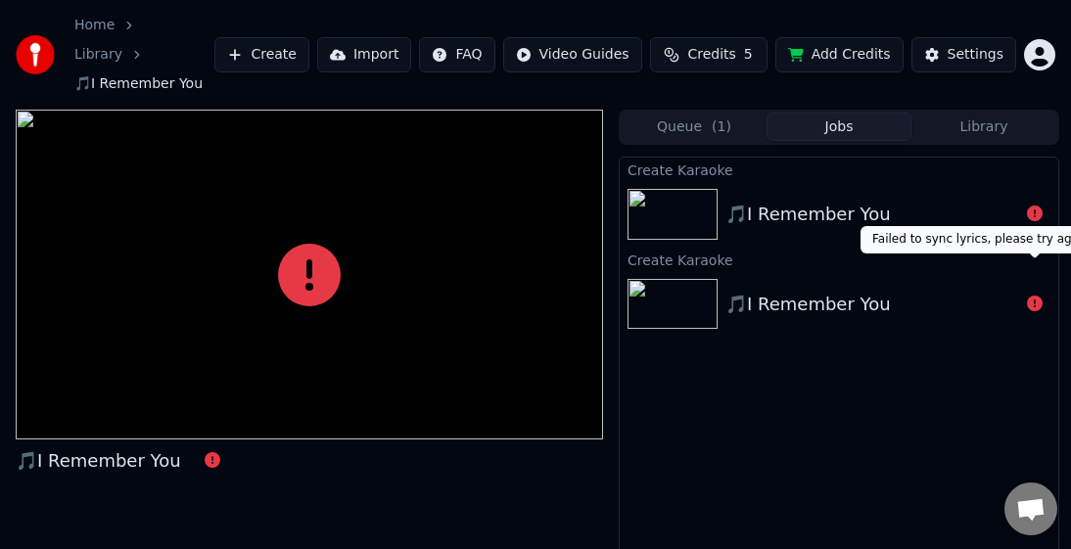
click at [766, 296] on icon at bounding box center [1035, 304] width 16 height 16
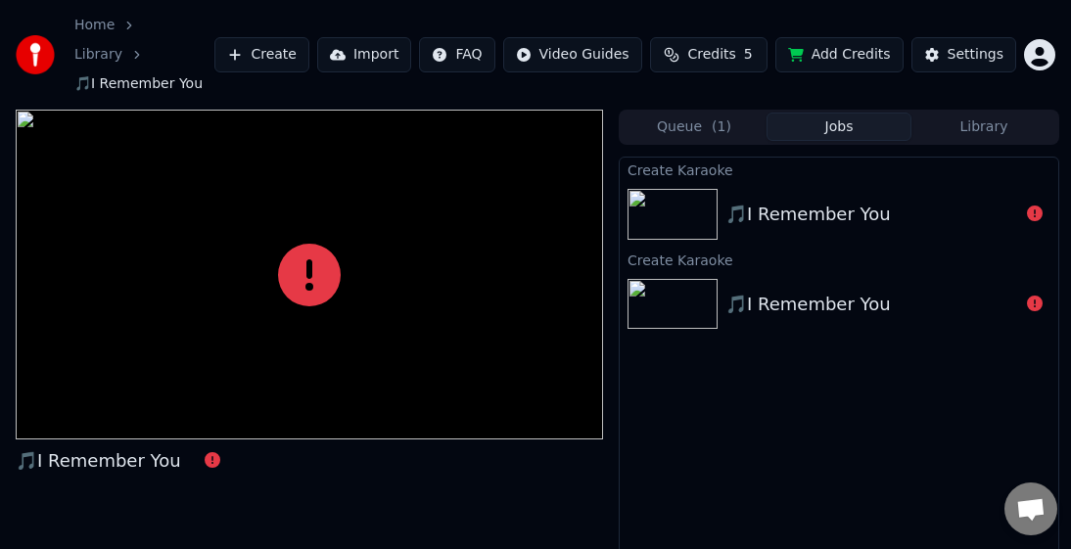
click at [766, 296] on icon at bounding box center [1035, 304] width 16 height 16
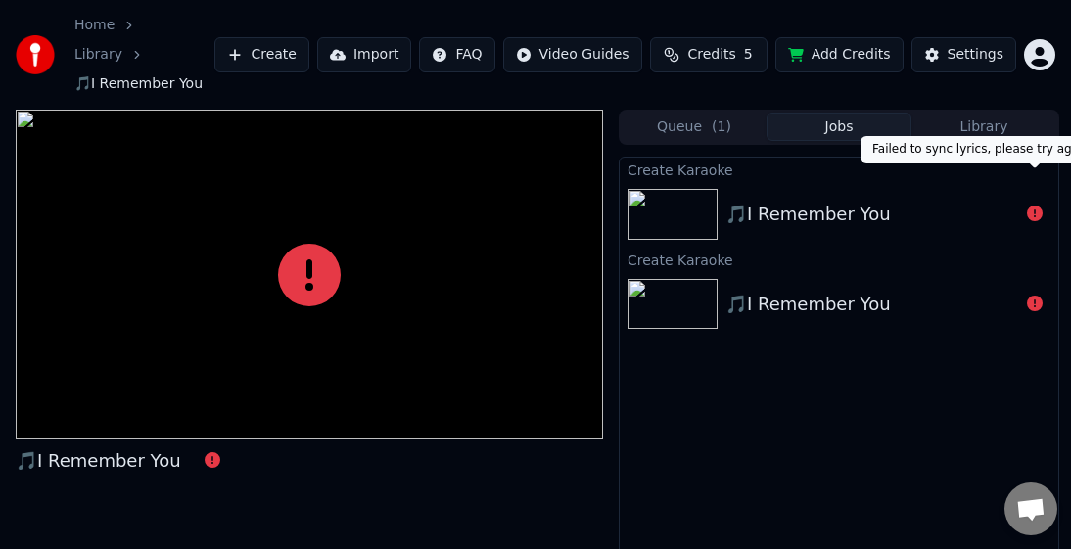
click at [766, 206] on icon at bounding box center [1035, 214] width 16 height 16
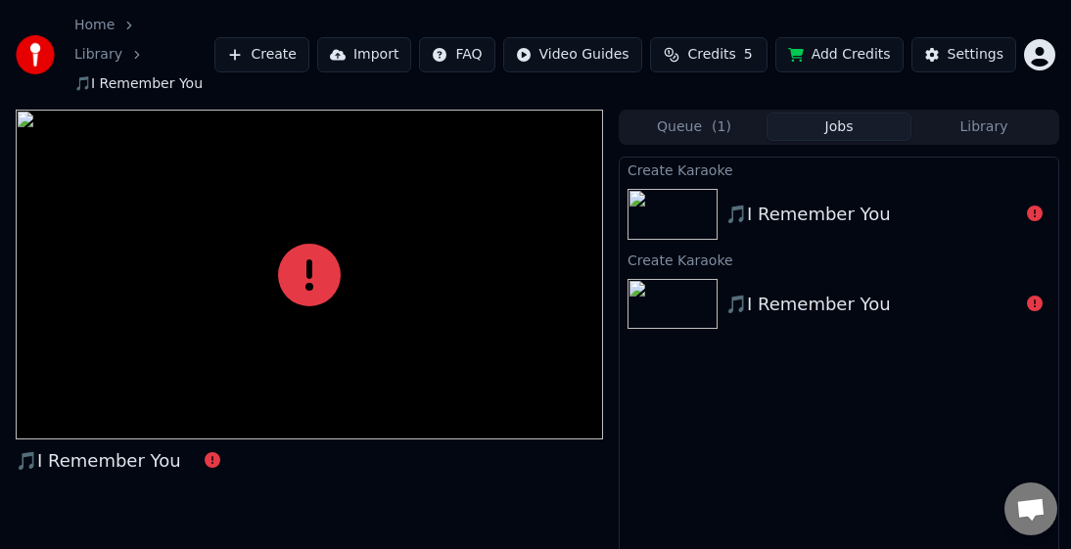
click at [766, 206] on icon at bounding box center [1035, 214] width 16 height 16
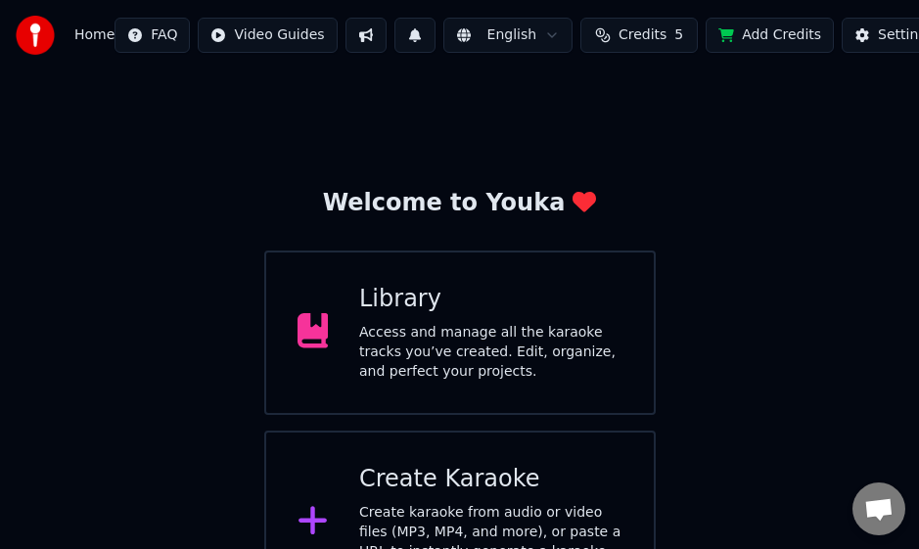
click at [48, 44] on img at bounding box center [35, 35] width 39 height 39
click at [25, 40] on img at bounding box center [35, 35] width 39 height 39
click at [29, 38] on img at bounding box center [35, 35] width 39 height 39
click at [766, 34] on button "Settings" at bounding box center [894, 35] width 105 height 35
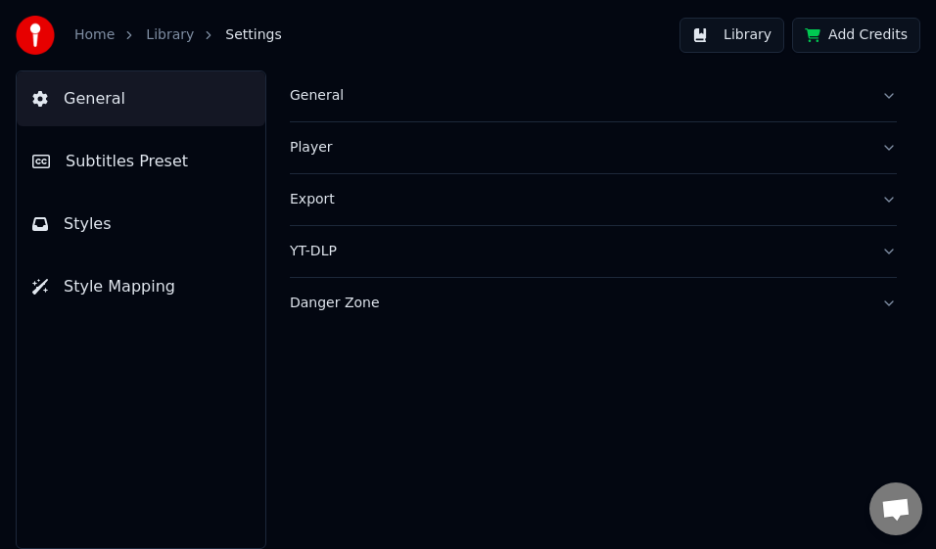
click at [309, 99] on div "General" at bounding box center [578, 96] width 576 height 20
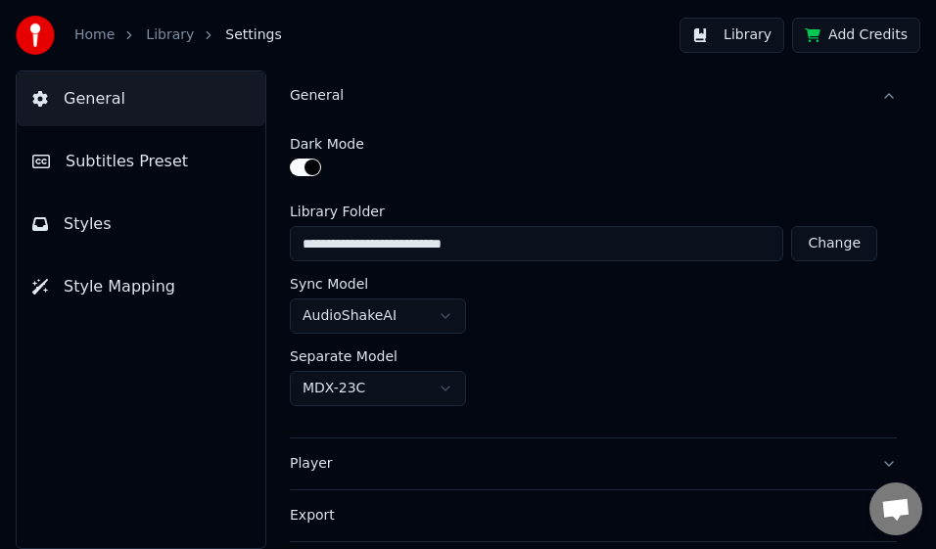
click at [315, 105] on div "General" at bounding box center [578, 96] width 576 height 20
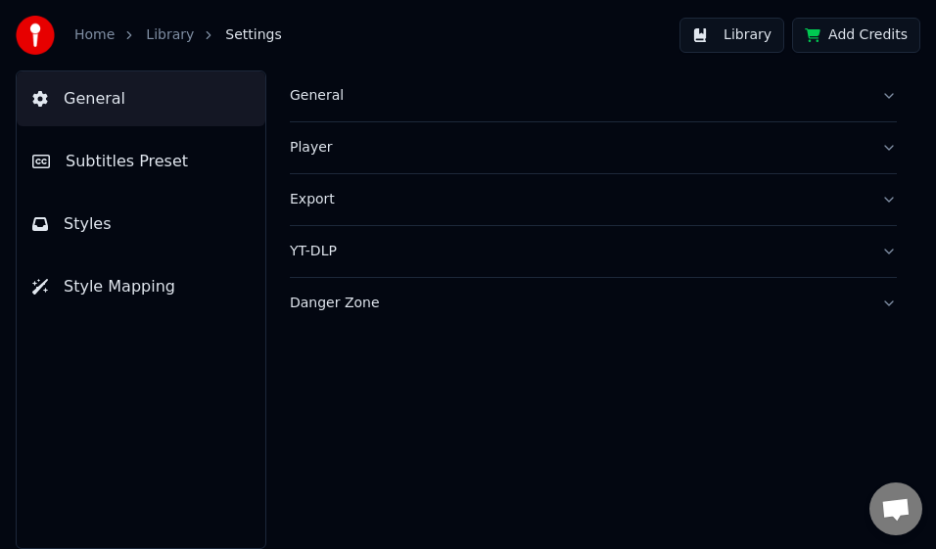
click at [38, 39] on img at bounding box center [35, 35] width 39 height 39
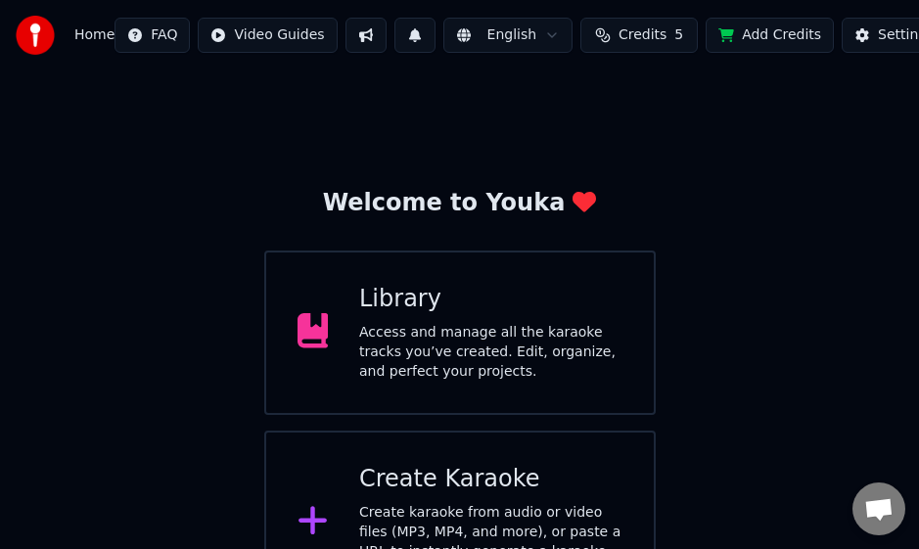
click at [35, 36] on img at bounding box center [35, 35] width 39 height 39
click at [766, 31] on button "Settings" at bounding box center [894, 35] width 105 height 35
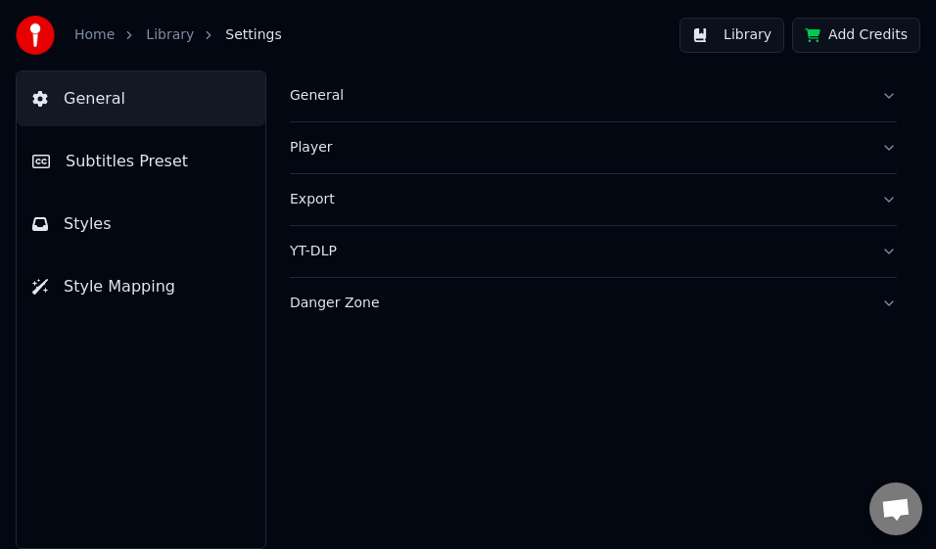
click at [81, 34] on link "Home" at bounding box center [94, 35] width 40 height 20
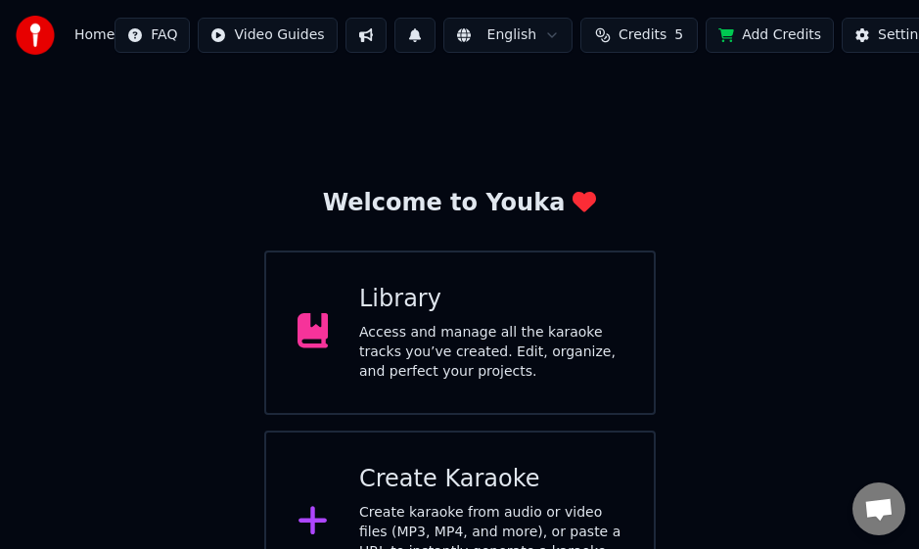
click at [39, 42] on img at bounding box center [35, 35] width 39 height 39
click at [38, 42] on img at bounding box center [35, 35] width 39 height 39
click at [766, 507] on span "Open chat" at bounding box center [878, 510] width 31 height 25
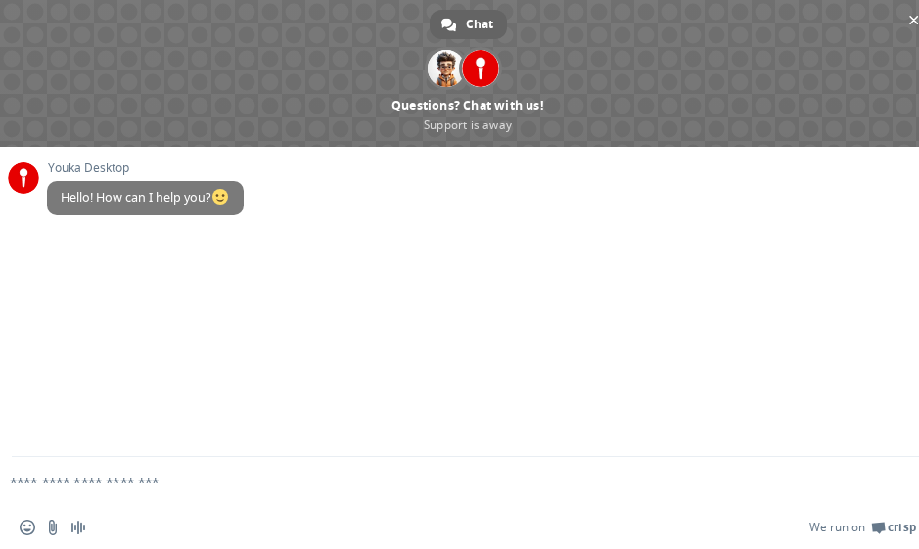
click at [135, 489] on textarea "Compose your message..." at bounding box center [437, 483] width 854 height 18
type textarea "*********"
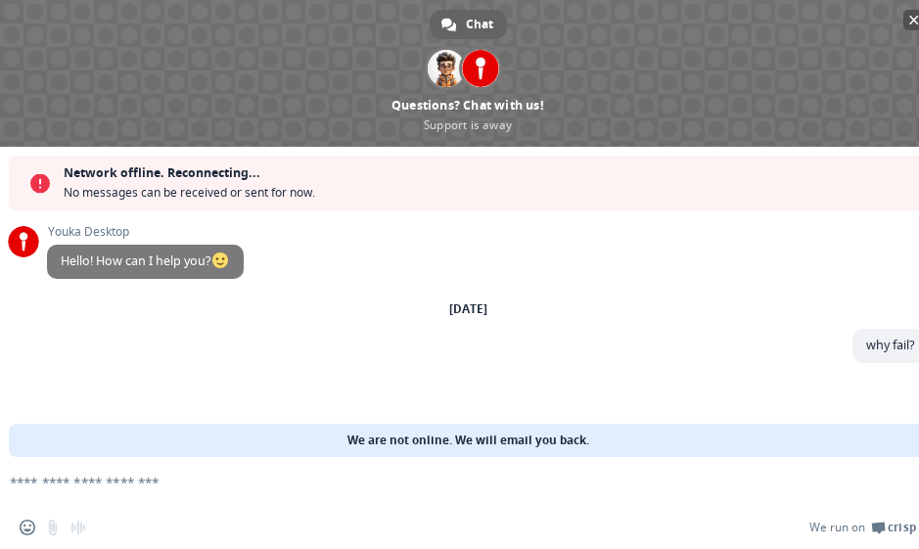
click at [766, 20] on span "Close chat" at bounding box center [914, 21] width 10 height 10
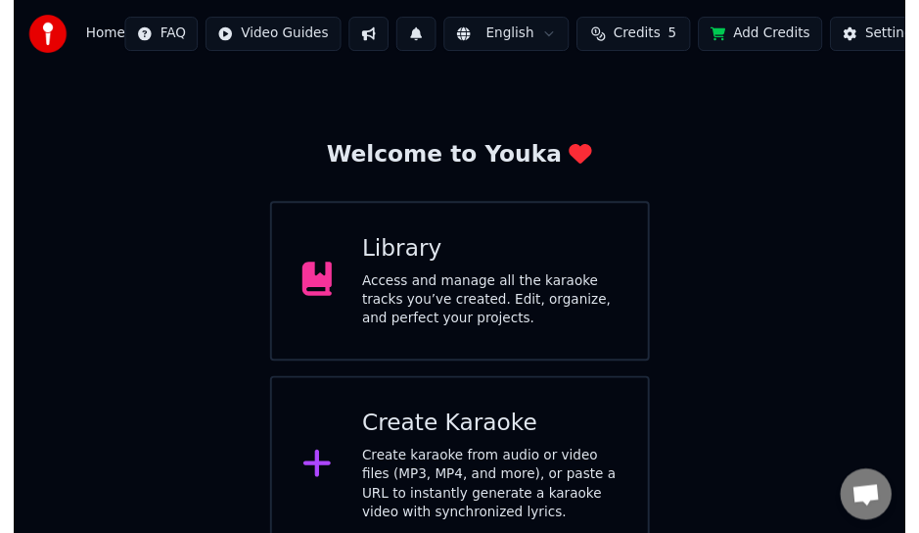
scroll to position [66, 0]
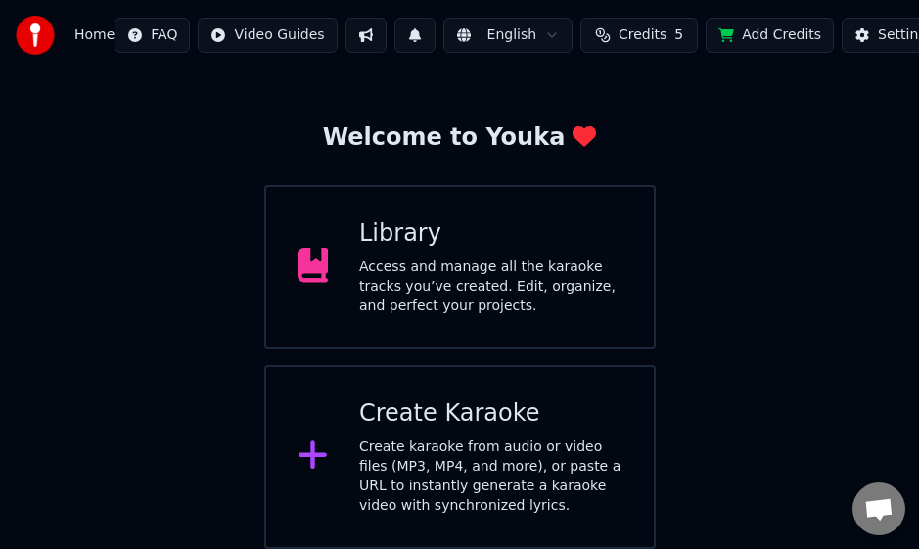
click at [393, 269] on div "Access and manage all the karaoke tracks you’ve created. Edit, organize, and pe…" at bounding box center [490, 286] width 263 height 59
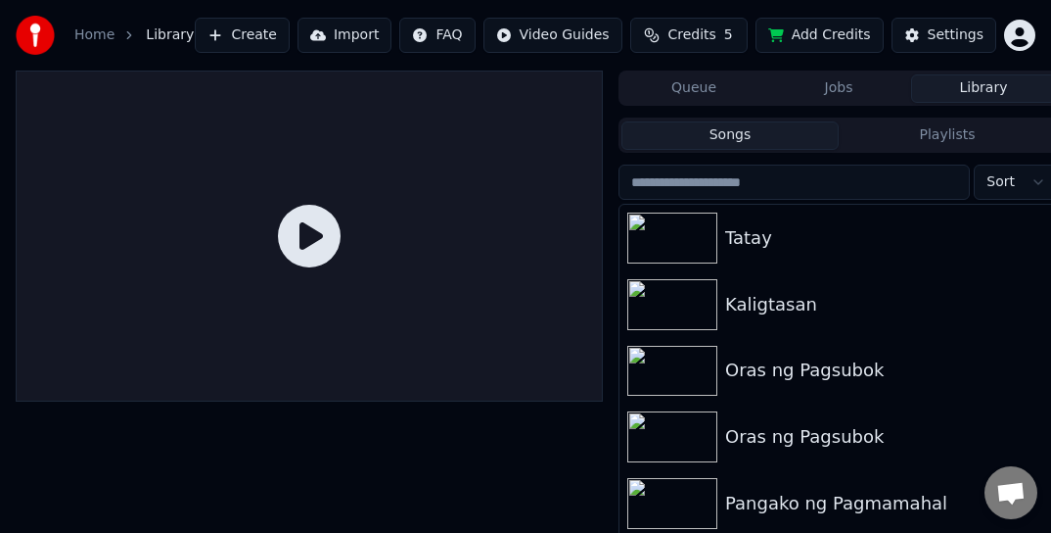
click at [766, 28] on html "Home Library Create Import FAQ Video Guides Credits 5 Add Credits Settings Queu…" at bounding box center [525, 266] width 1051 height 533
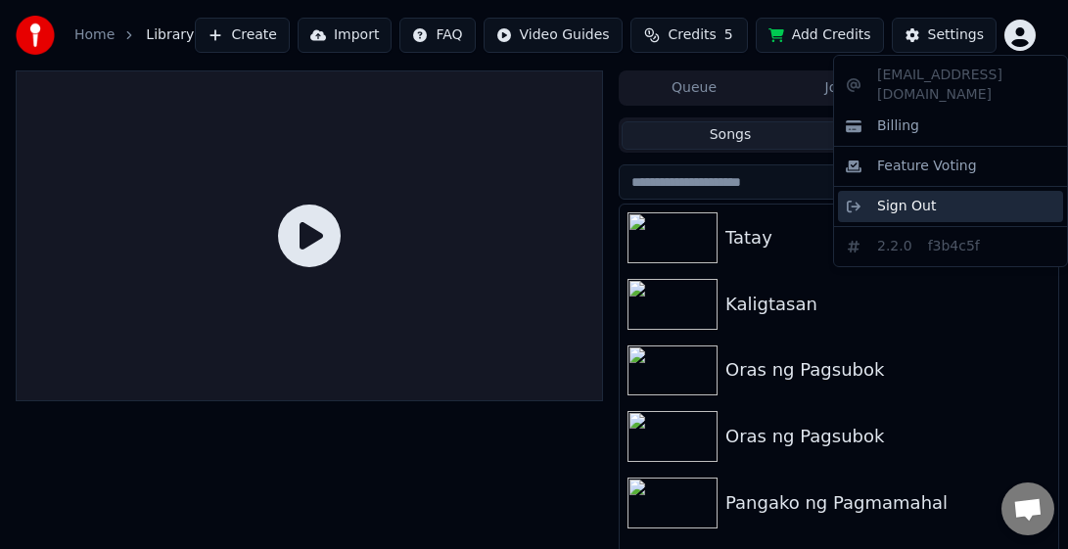
click at [766, 197] on span "Sign Out" at bounding box center [906, 207] width 59 height 20
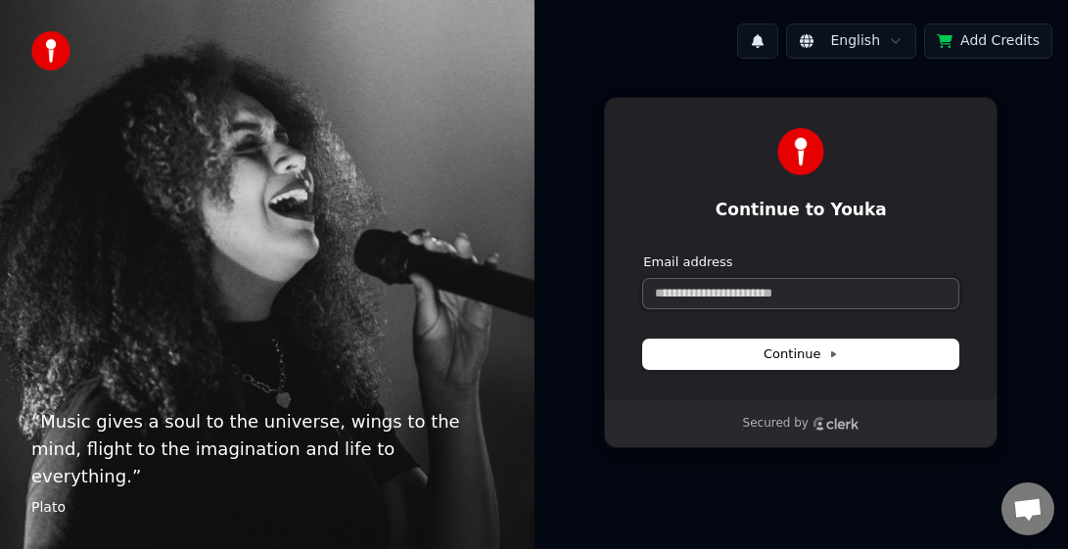
click at [766, 298] on input "Email address" at bounding box center [800, 293] width 315 height 29
click at [766, 362] on span "Continue" at bounding box center [801, 355] width 74 height 18
type input "**********"
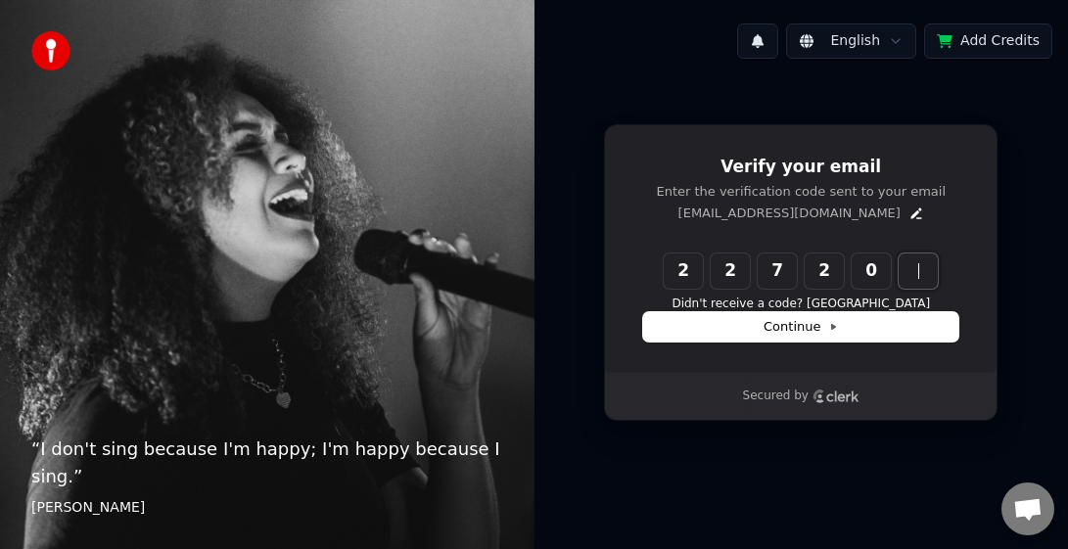
type input "******"
